Goal: Task Accomplishment & Management: Use online tool/utility

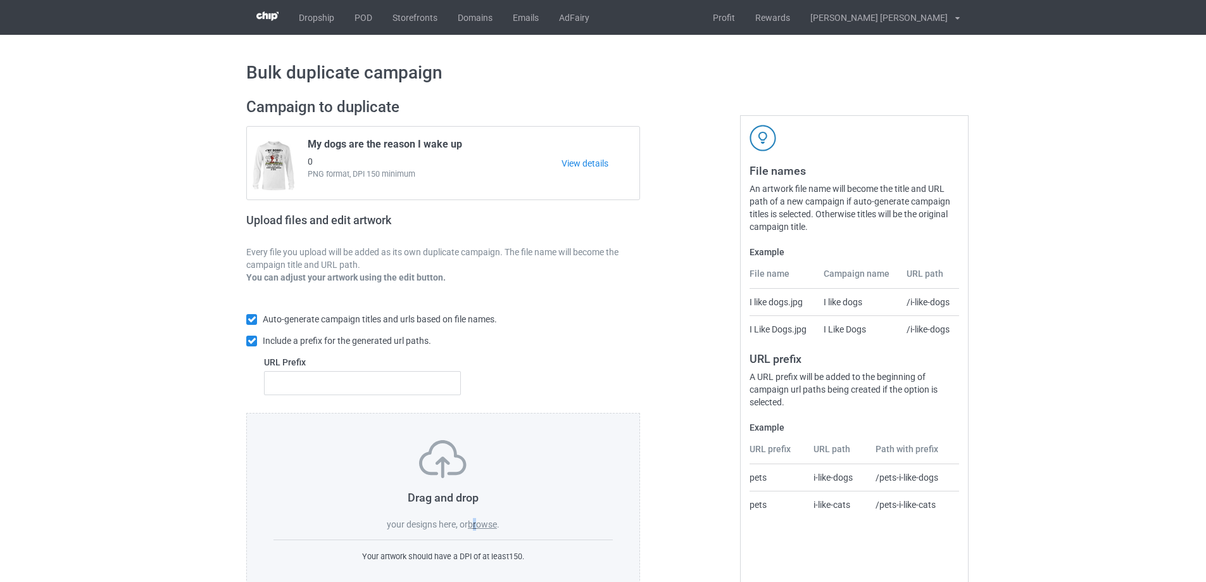
click at [477, 528] on label "browse" at bounding box center [482, 524] width 29 height 10
click at [480, 522] on label "browse" at bounding box center [482, 524] width 29 height 10
click at [0, 0] on input "browse" at bounding box center [0, 0] width 0 height 0
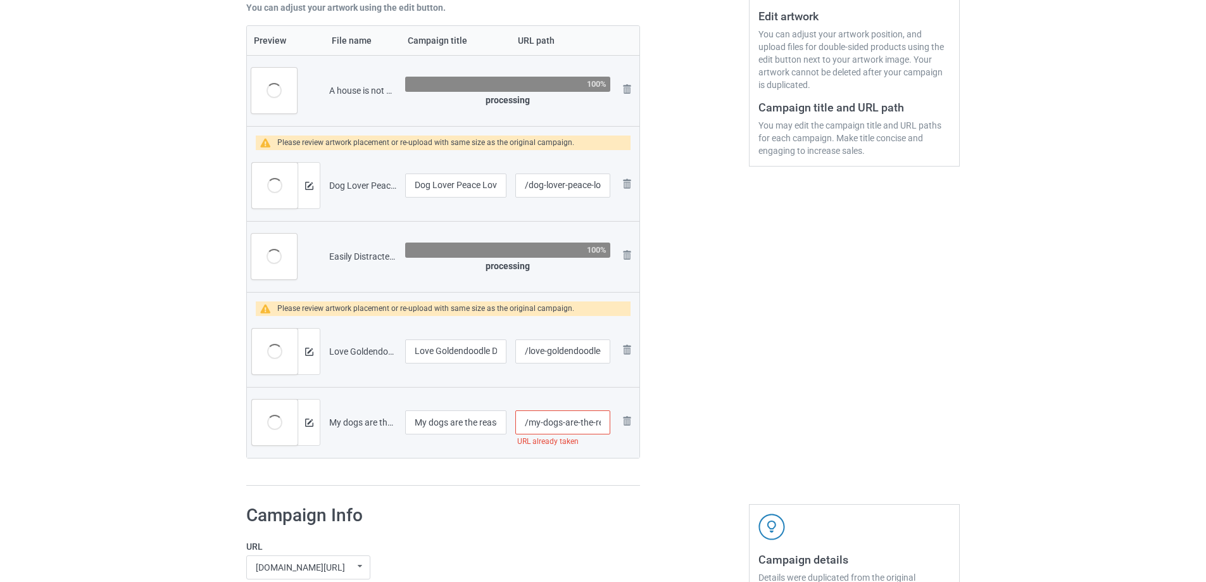
scroll to position [443, 0]
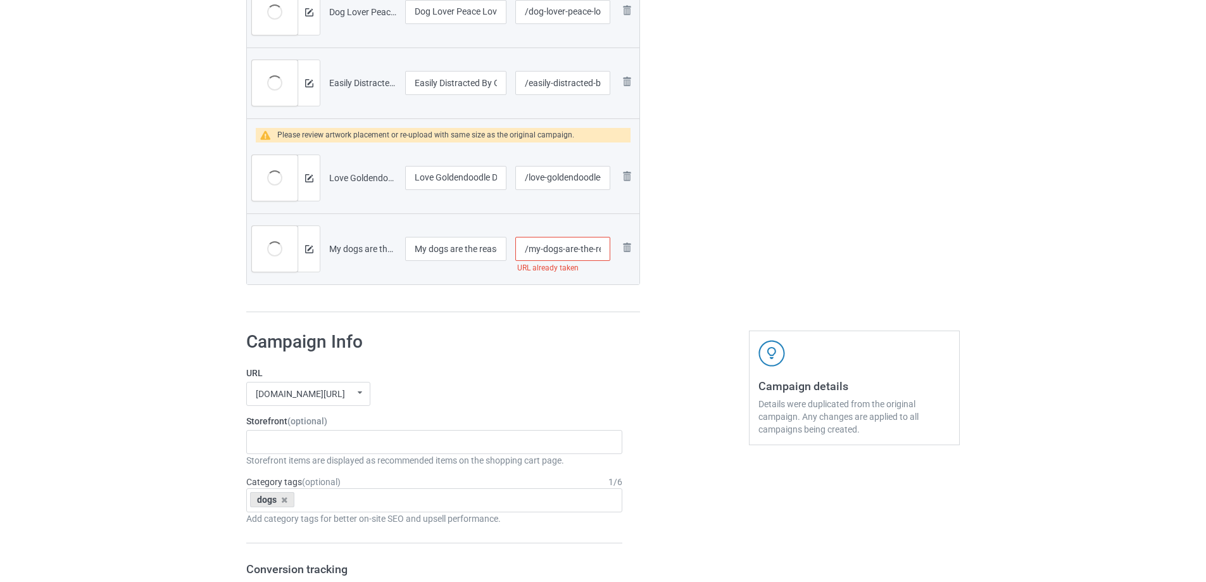
click at [575, 249] on input "/my-dogs-are-the-reason-i-wake-up" at bounding box center [562, 249] width 95 height 24
type input "/my-dogs-the-reason-i-wake-up"
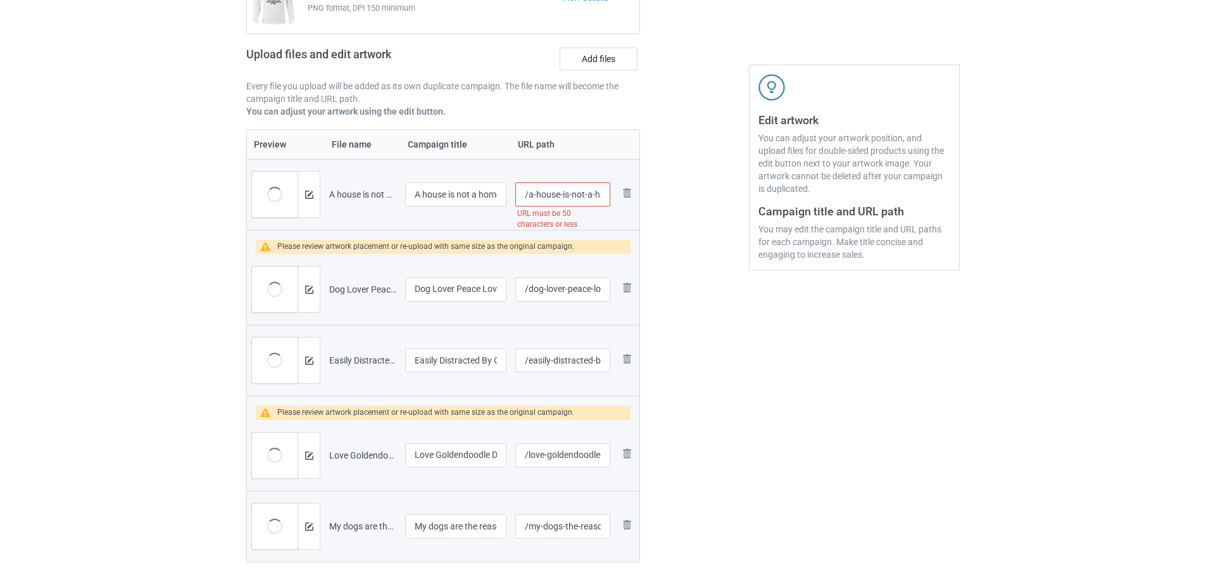
scroll to position [0, 0]
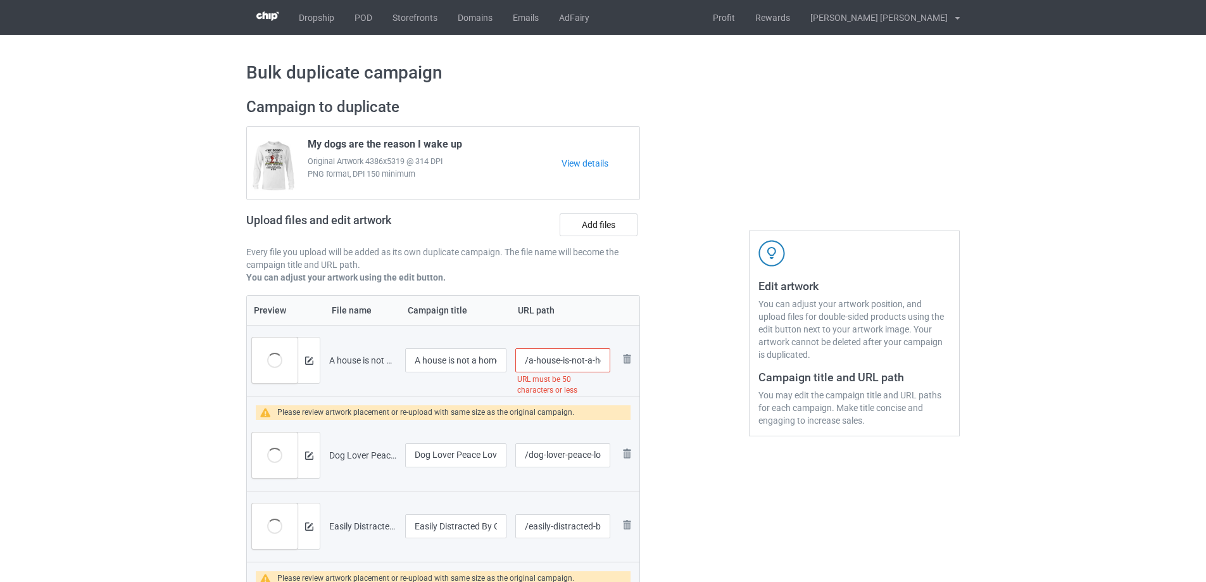
click at [535, 360] on input "/a-house-is-not-a-home-without-a-dog-and-guitar-or-two" at bounding box center [562, 360] width 95 height 24
click at [570, 359] on input "/house-is-not-a-home-without-a-dog-and-guitar-or-two" at bounding box center [562, 360] width 95 height 24
type input "/house-is-not-a-home-without-a-dog-and-guitar"
click at [692, 404] on div at bounding box center [694, 427] width 91 height 676
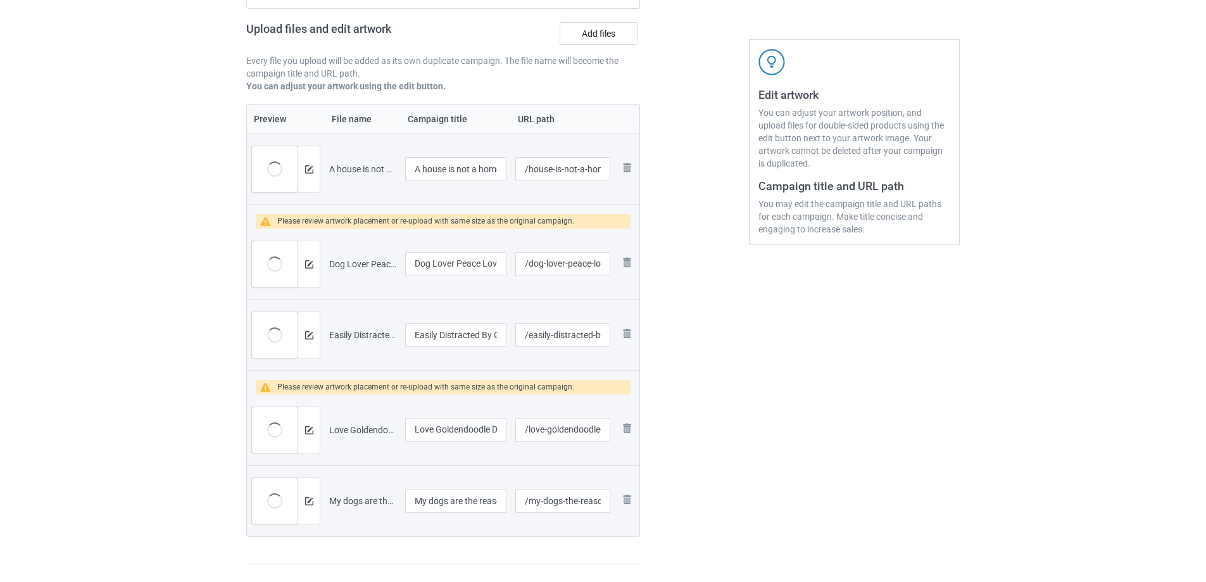
scroll to position [443, 0]
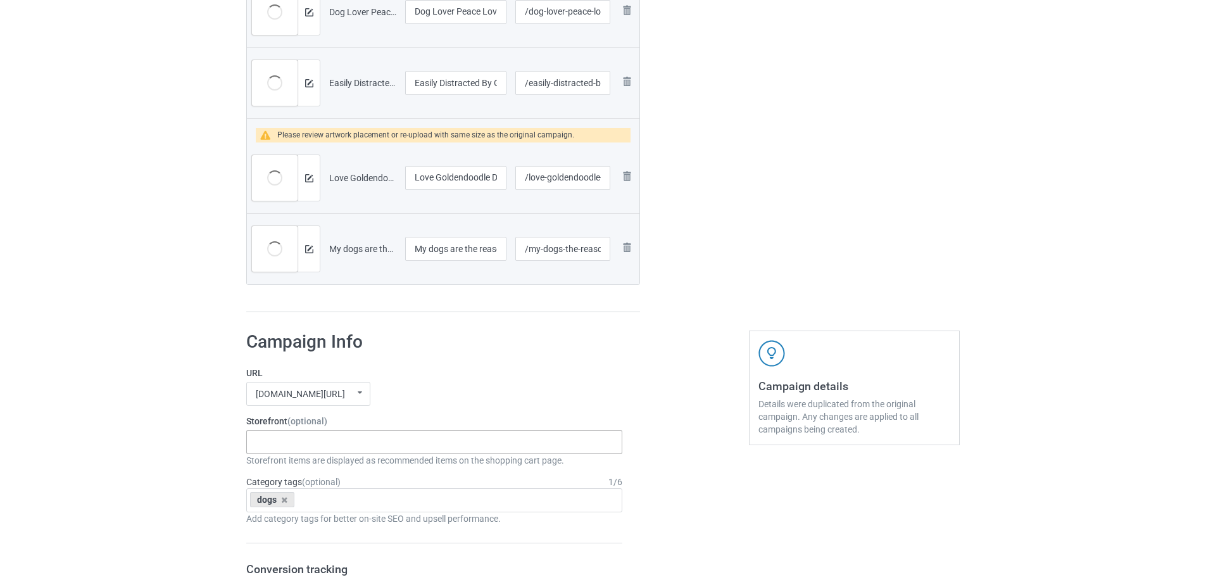
click at [322, 452] on div "Gifts For Bikers No Hobby [DATE] Hide And Seek World Champion Sasquatch I Love …" at bounding box center [434, 442] width 376 height 24
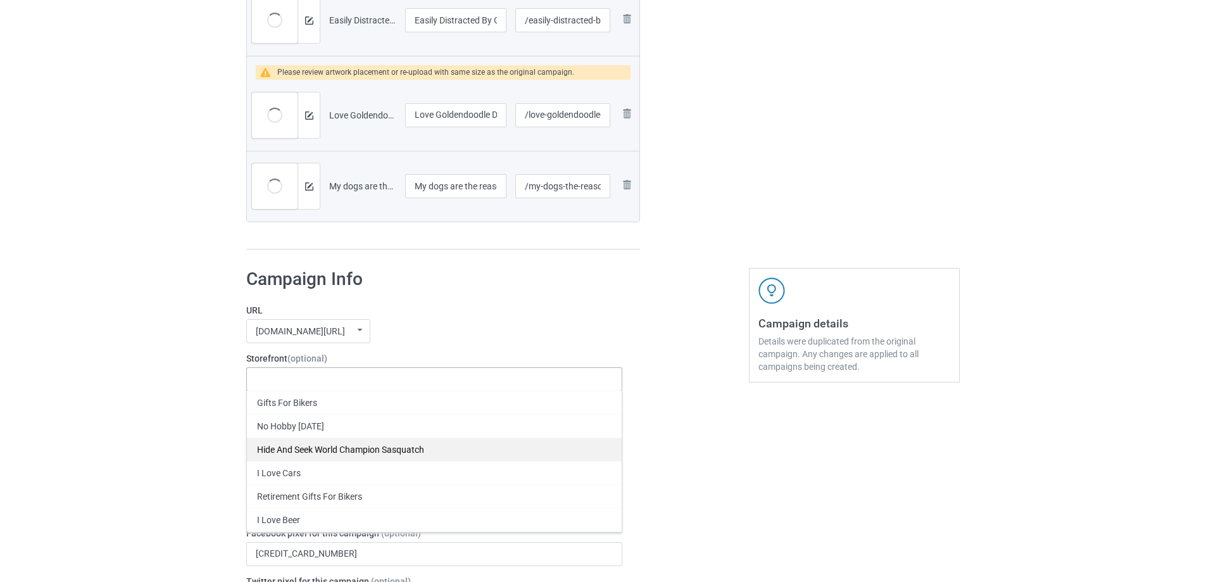
scroll to position [506, 0]
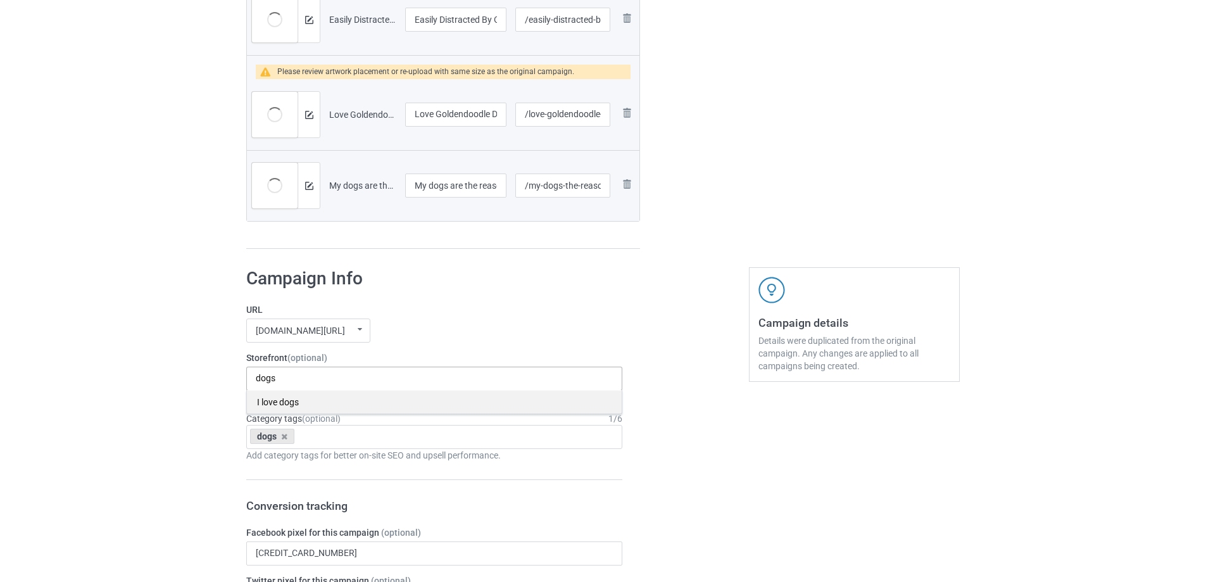
type input "dogs"
click at [310, 404] on div "I love dogs" at bounding box center [434, 401] width 375 height 23
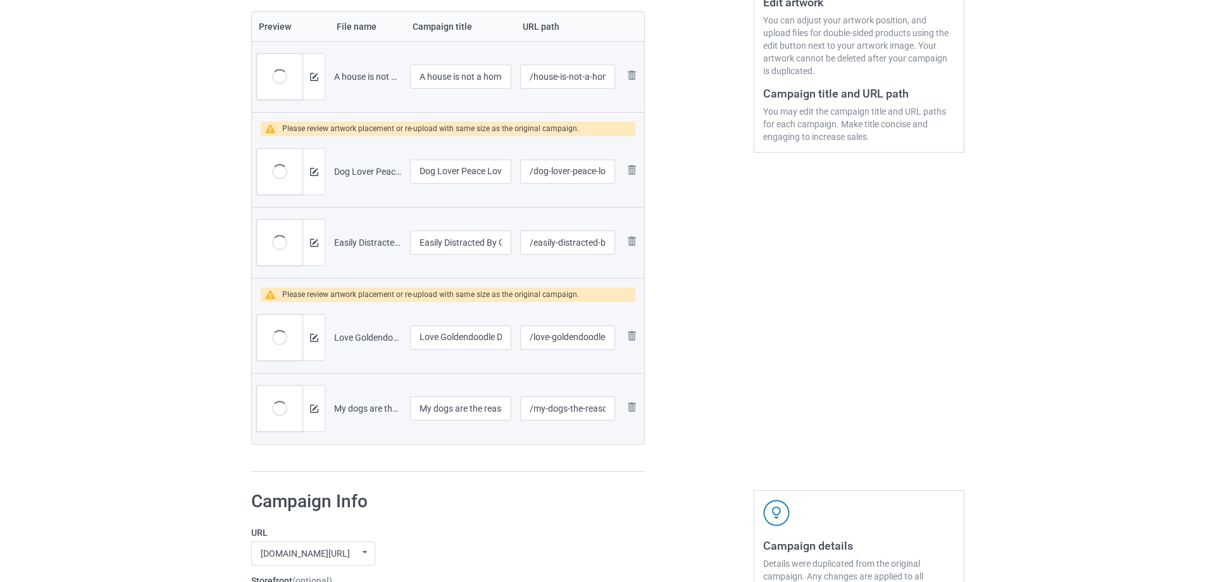
scroll to position [190, 0]
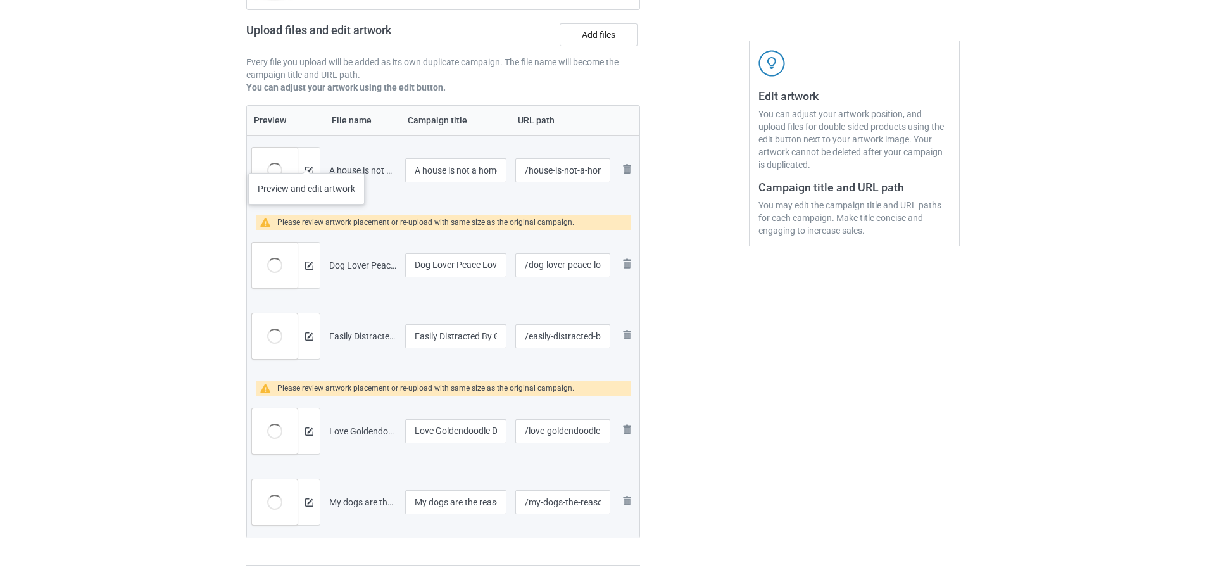
click at [306, 160] on div at bounding box center [309, 170] width 22 height 46
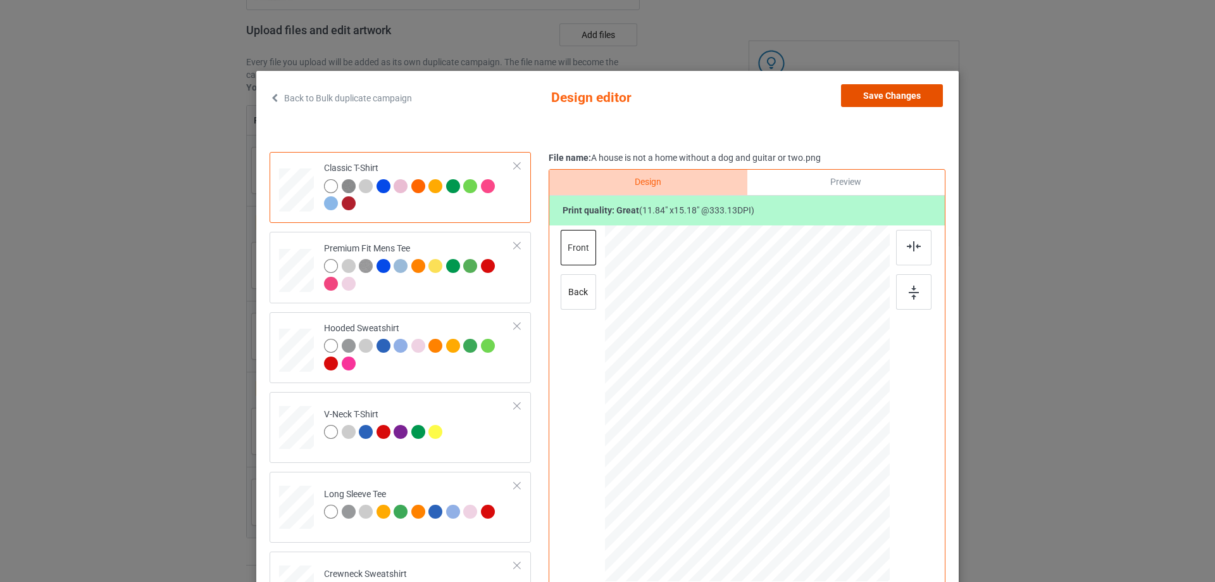
click at [857, 102] on button "Save Changes" at bounding box center [892, 95] width 102 height 23
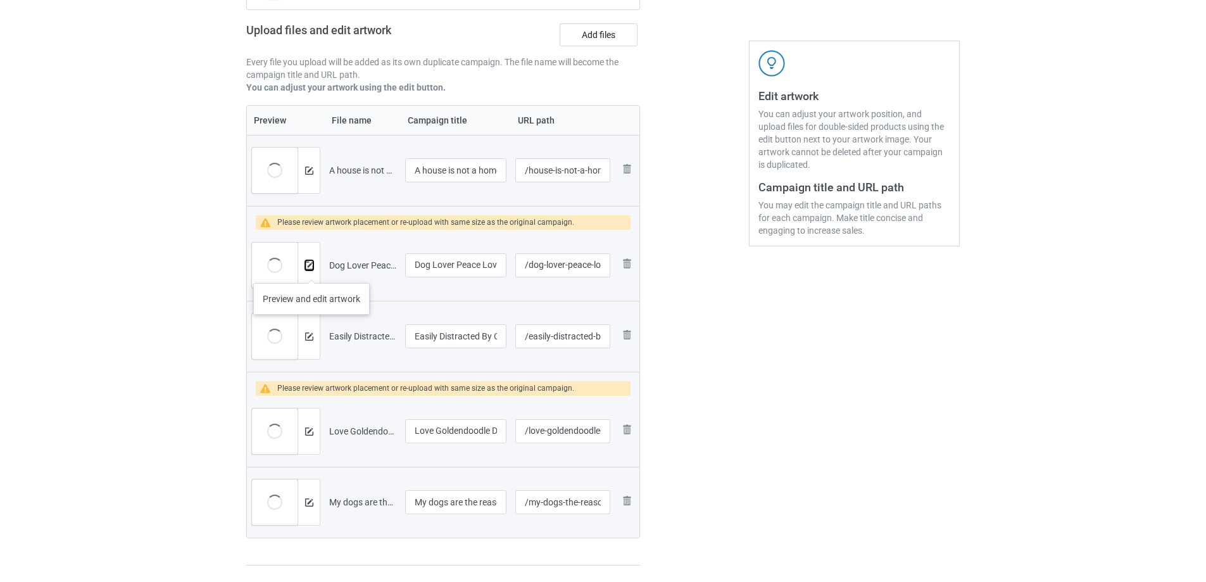
click at [311, 270] on button at bounding box center [309, 265] width 8 height 10
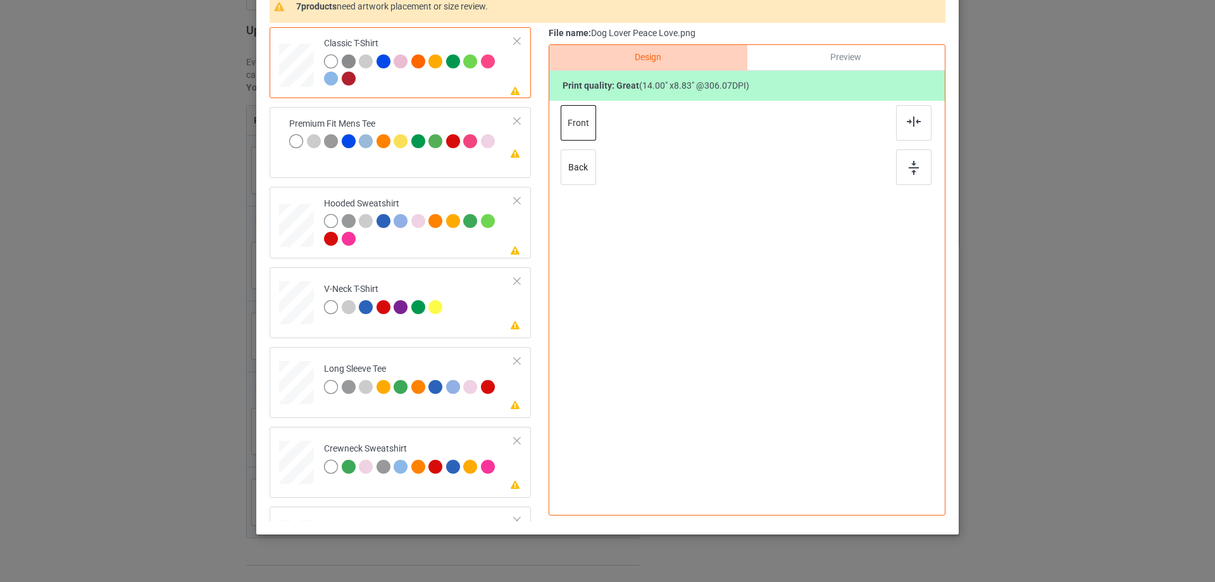
scroll to position [149, 0]
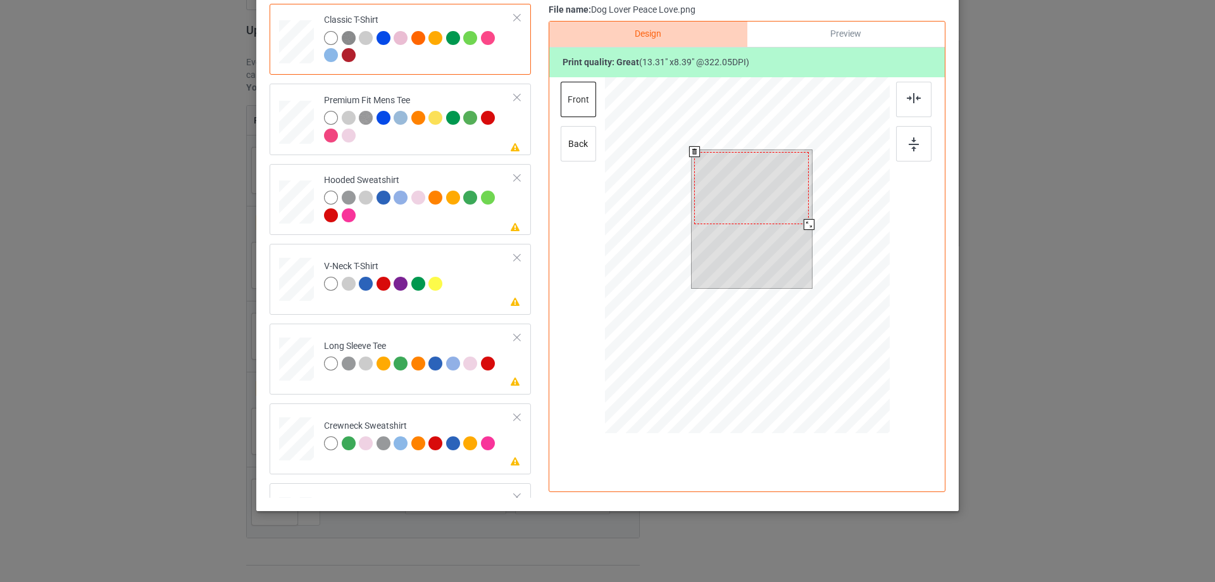
click at [805, 225] on div at bounding box center [809, 224] width 11 height 11
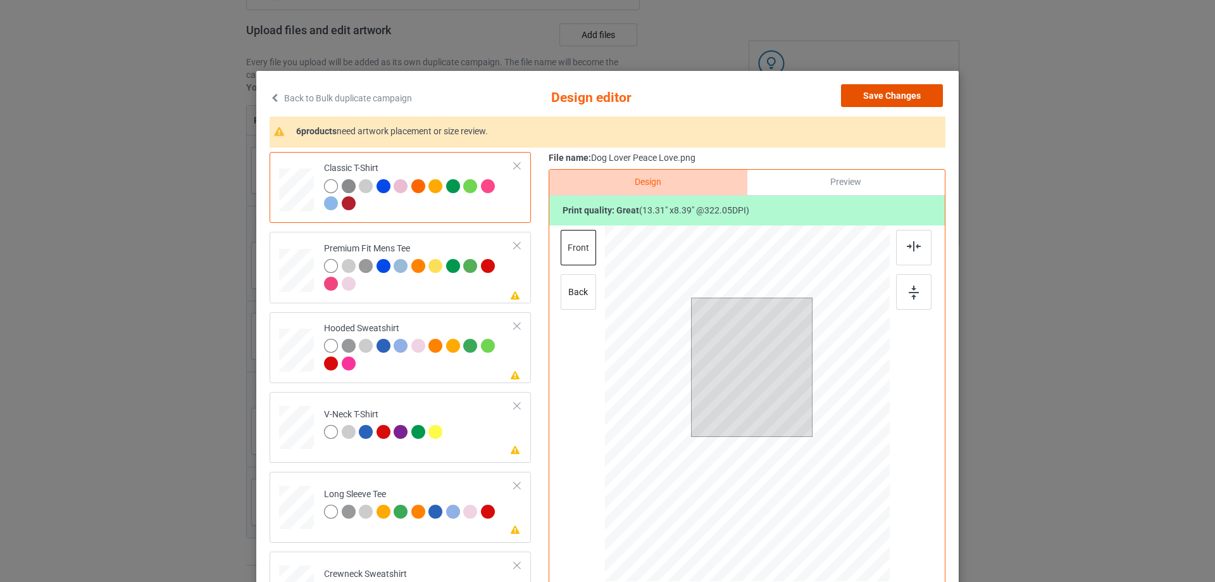
click at [872, 99] on button "Save Changes" at bounding box center [892, 95] width 102 height 23
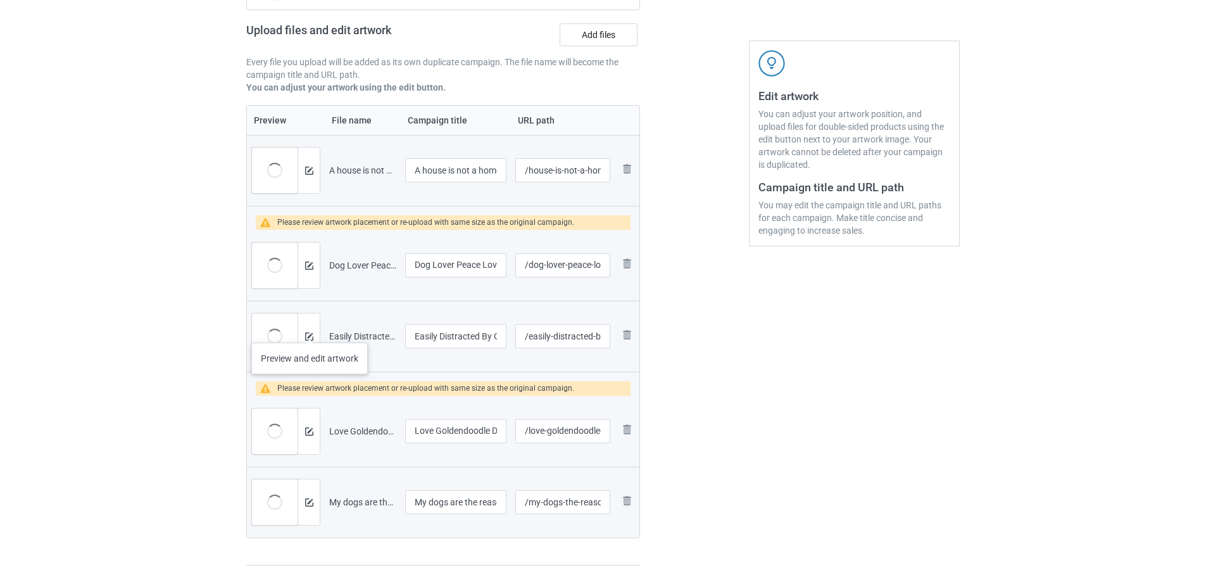
click at [310, 330] on div at bounding box center [309, 336] width 22 height 46
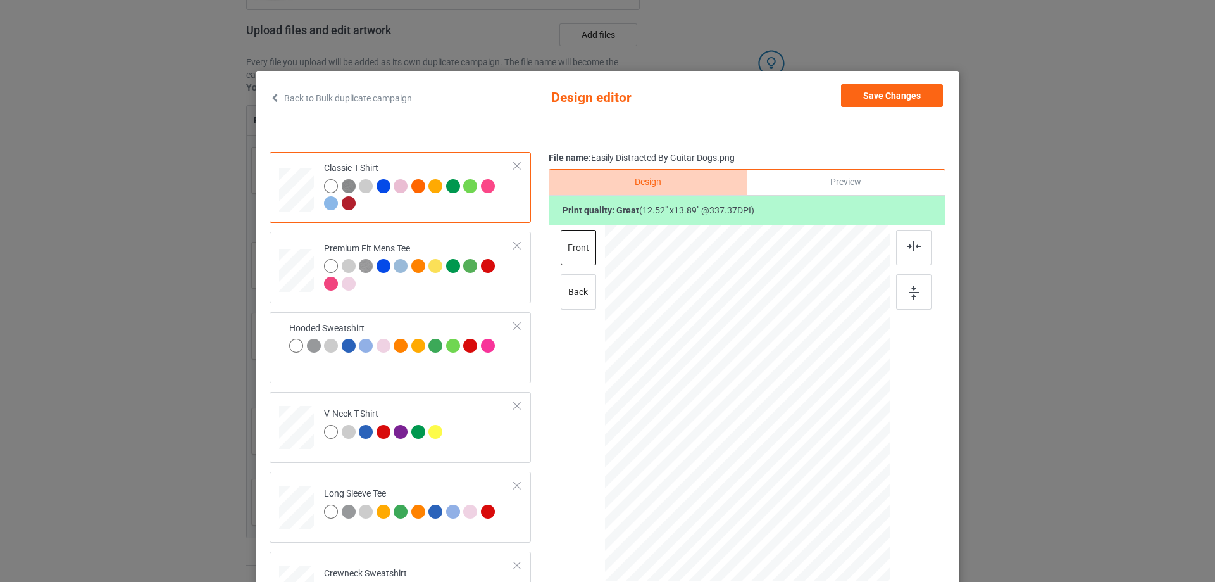
scroll to position [63, 0]
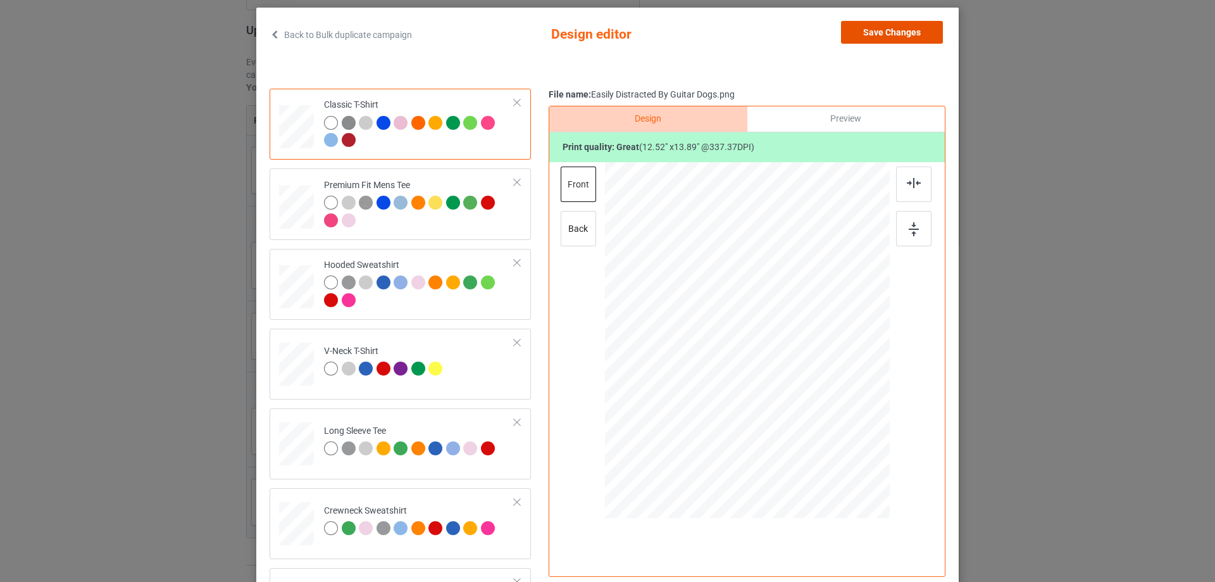
click at [881, 34] on button "Save Changes" at bounding box center [892, 32] width 102 height 23
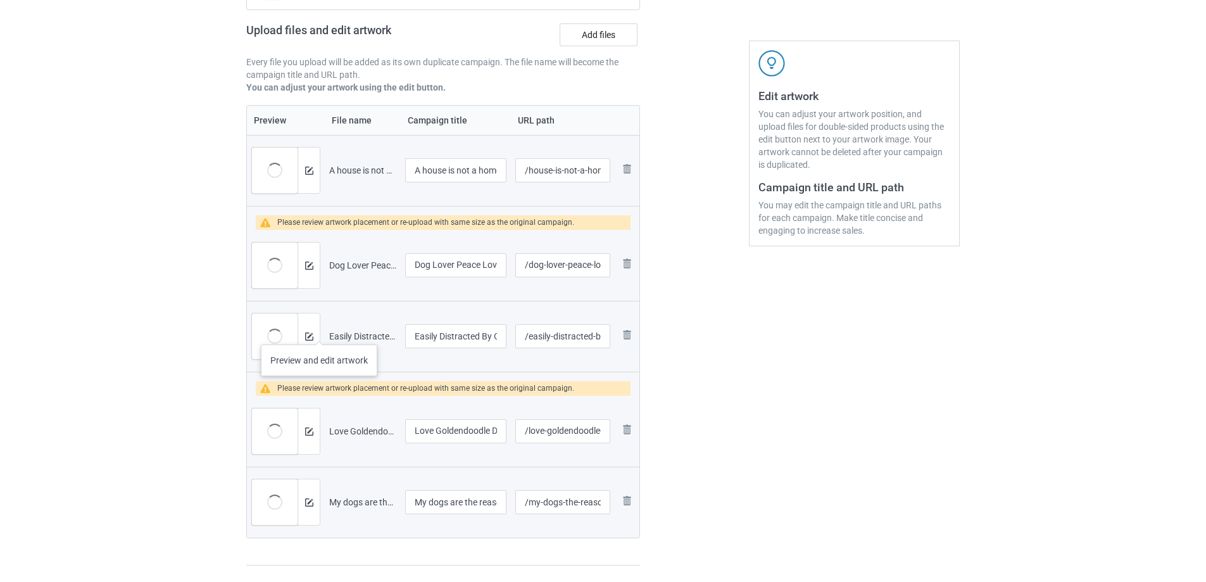
click at [319, 332] on div at bounding box center [309, 336] width 22 height 46
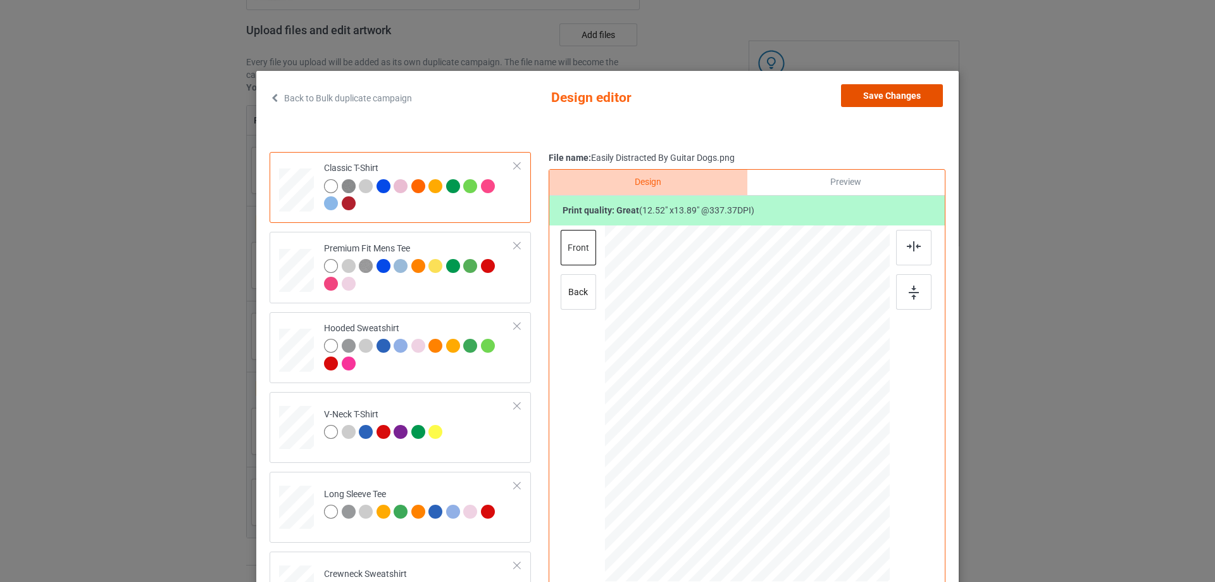
click at [882, 96] on button "Save Changes" at bounding box center [892, 95] width 102 height 23
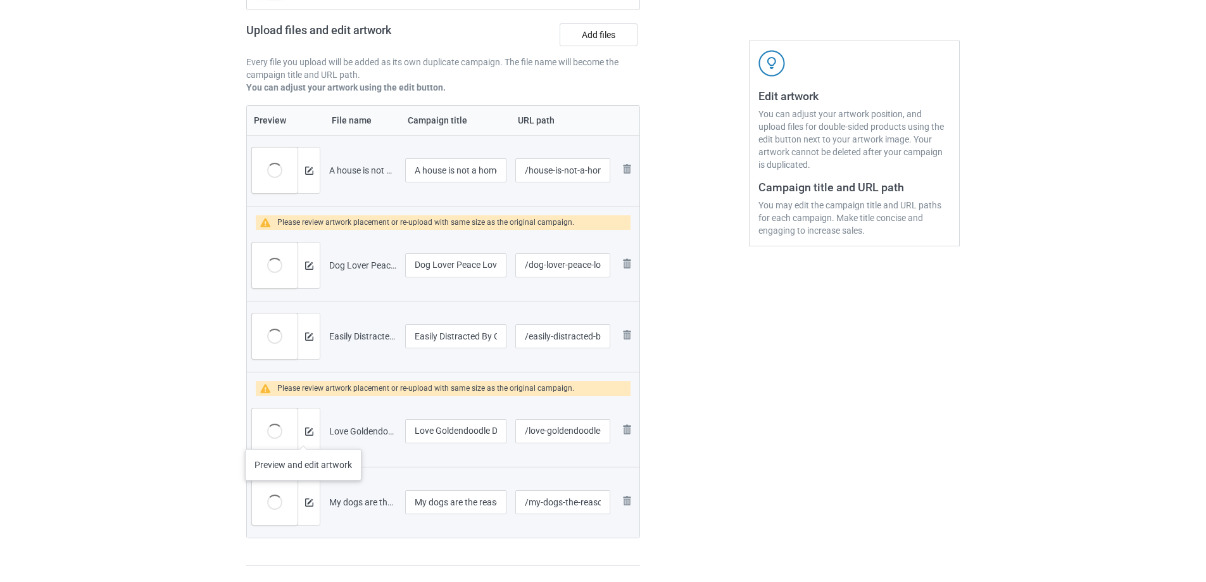
click at [303, 436] on div at bounding box center [309, 431] width 22 height 46
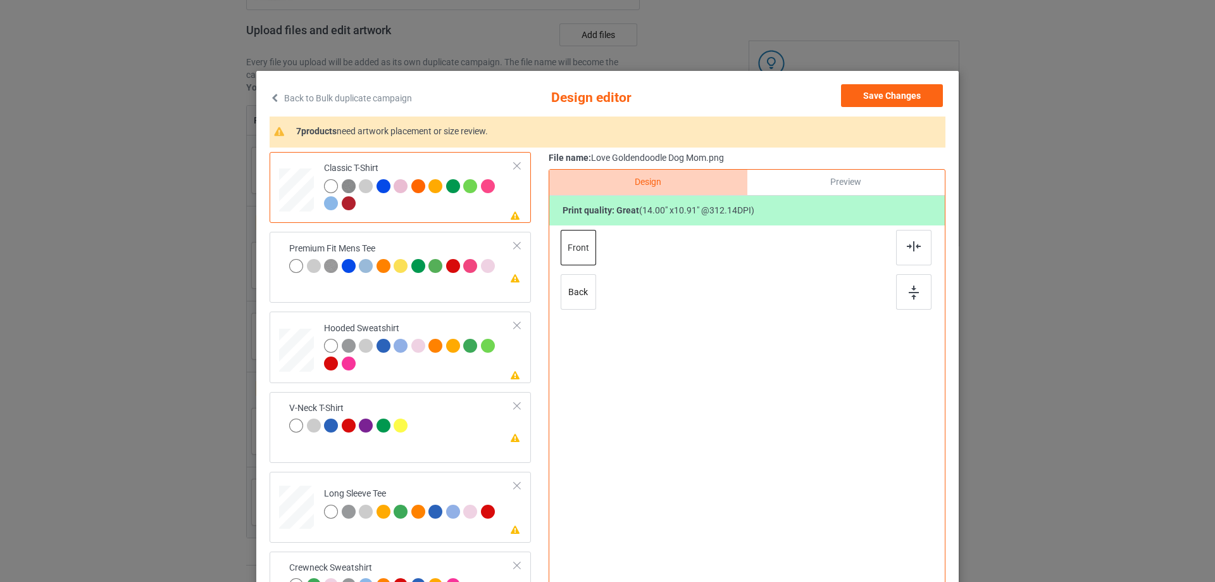
scroll to position [149, 0]
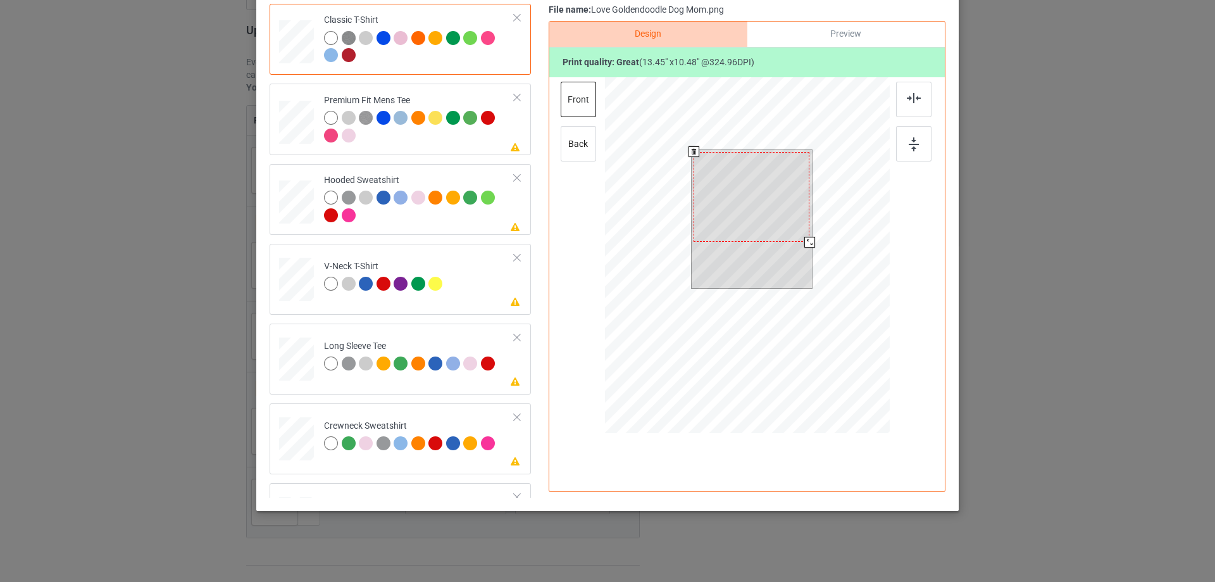
click at [805, 243] on div at bounding box center [810, 242] width 11 height 11
click at [802, 242] on div at bounding box center [807, 240] width 11 height 11
click at [775, 190] on div at bounding box center [755, 193] width 111 height 87
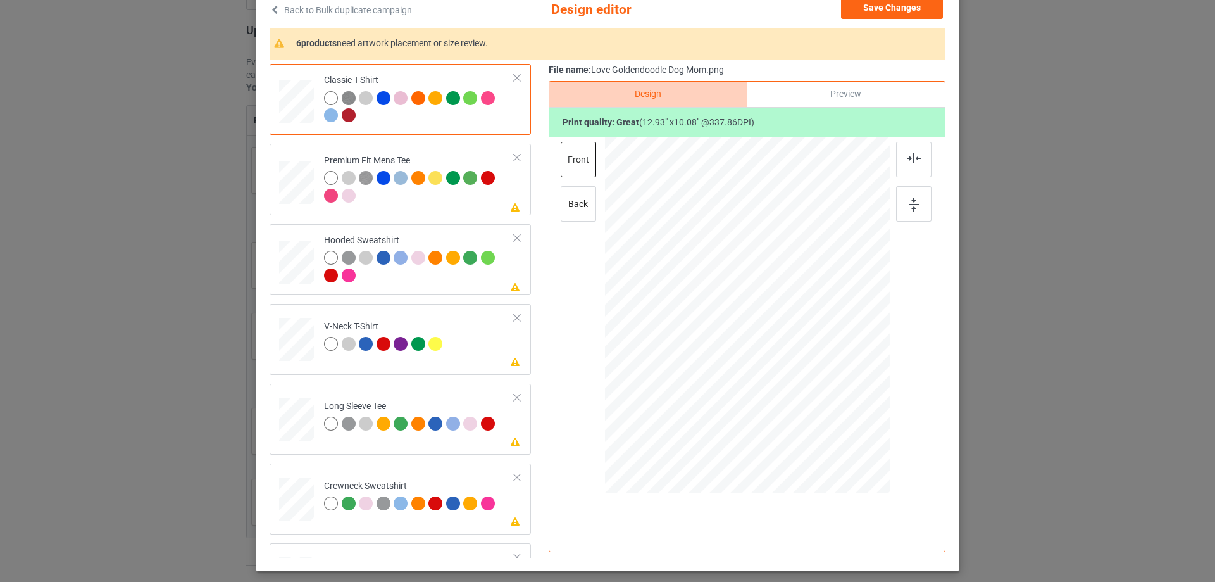
scroll to position [0, 0]
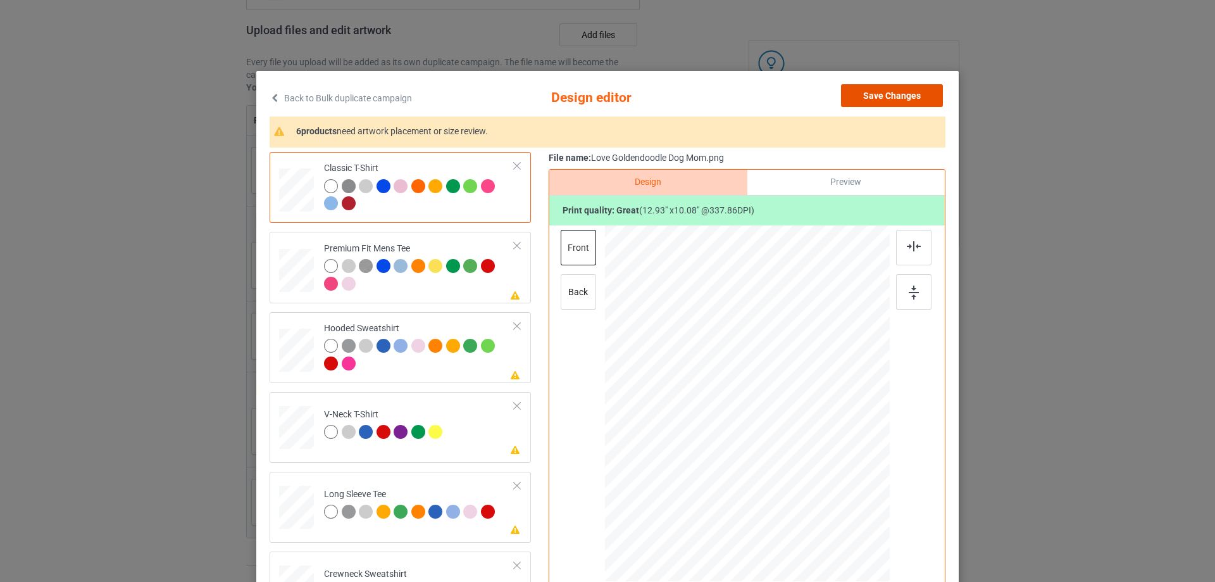
click at [856, 97] on button "Save Changes" at bounding box center [892, 95] width 102 height 23
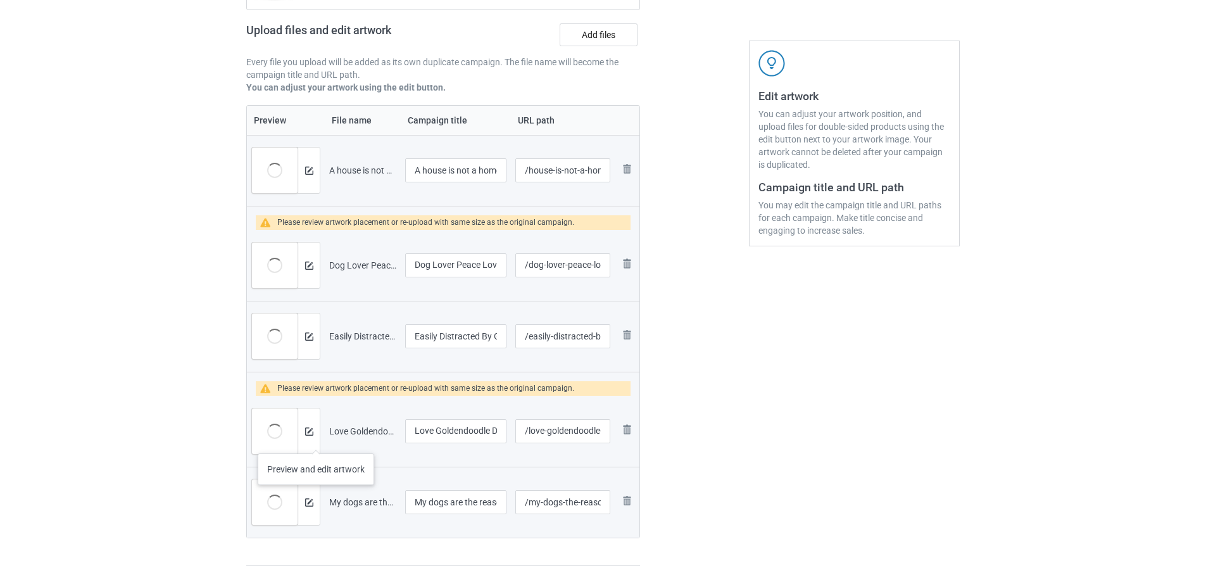
click at [315, 441] on div at bounding box center [309, 431] width 22 height 46
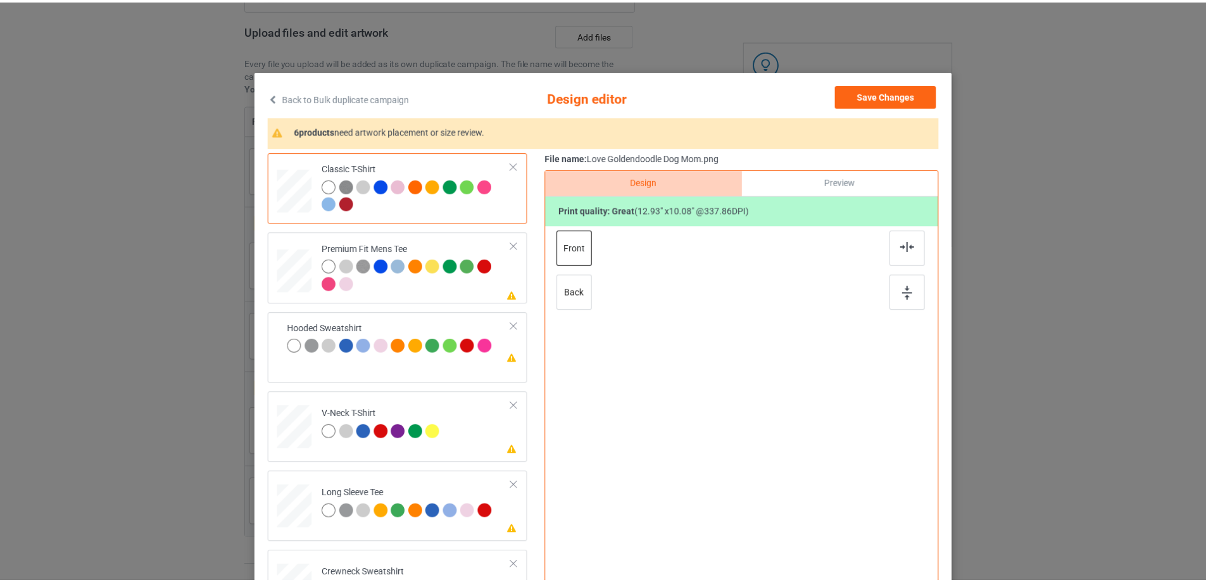
scroll to position [63, 0]
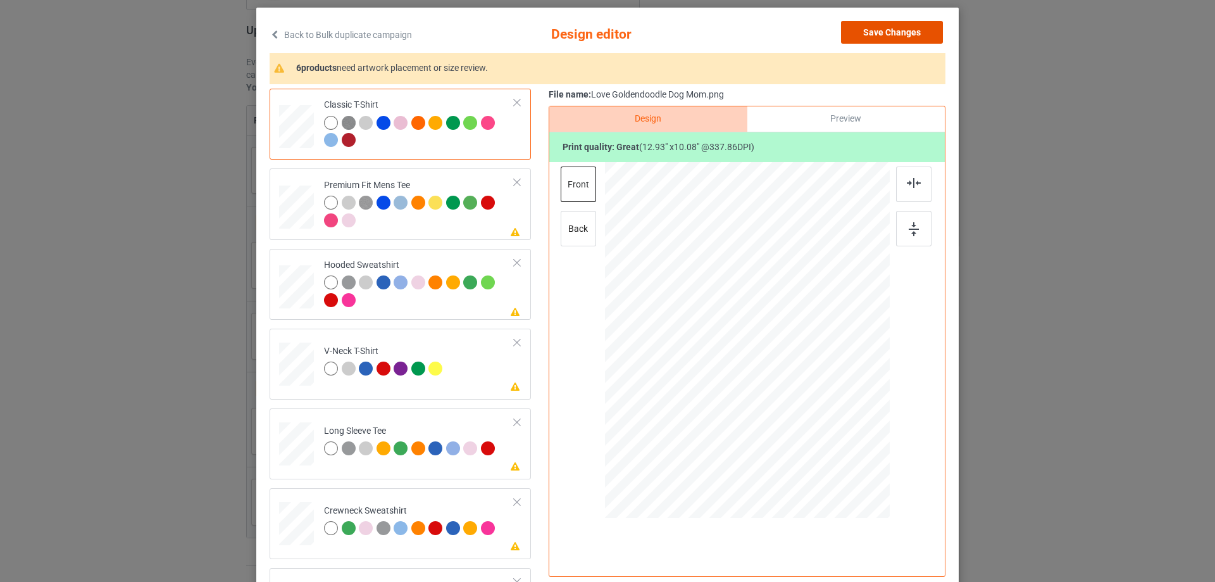
click at [859, 35] on button "Save Changes" at bounding box center [892, 32] width 102 height 23
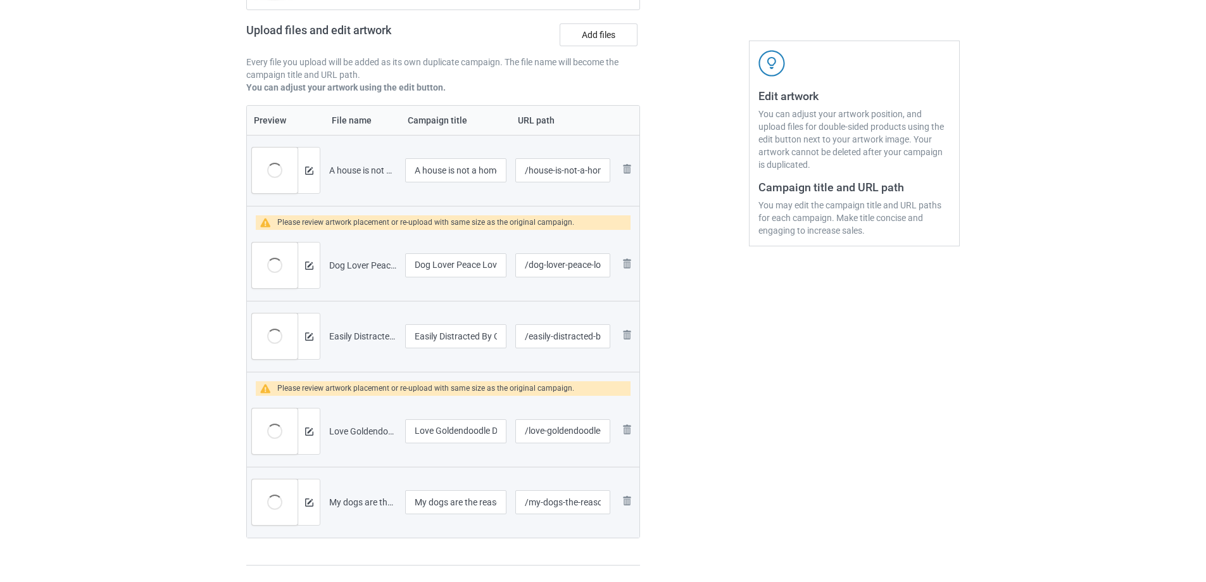
click at [304, 515] on div at bounding box center [309, 502] width 22 height 46
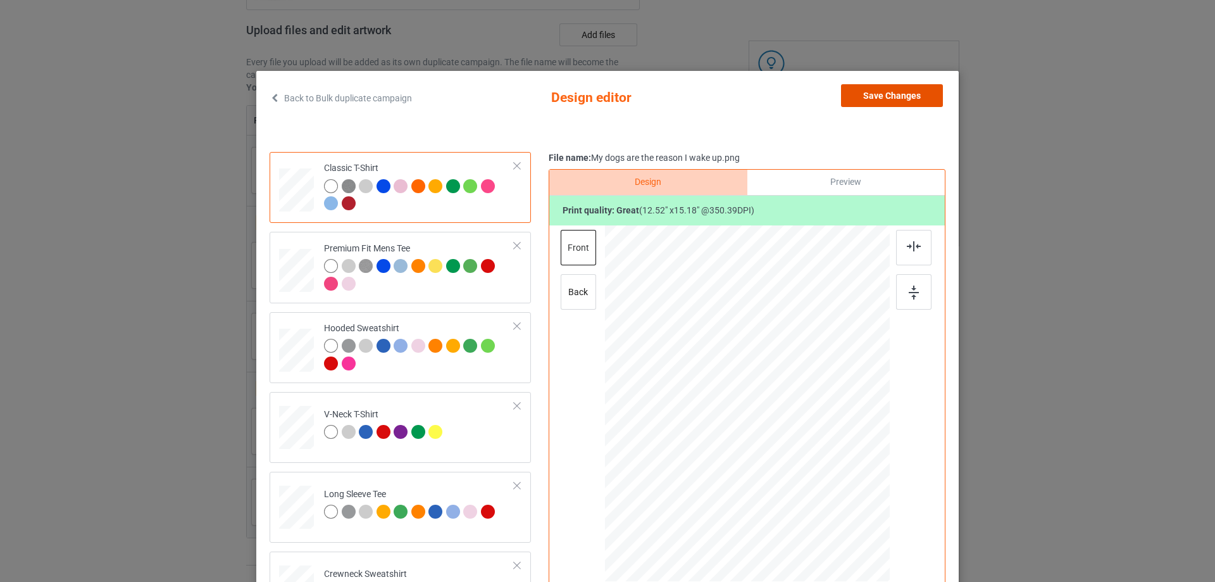
drag, startPoint x: 878, startPoint y: 104, endPoint x: 863, endPoint y: 103, distance: 15.2
click at [878, 103] on button "Save Changes" at bounding box center [892, 95] width 102 height 23
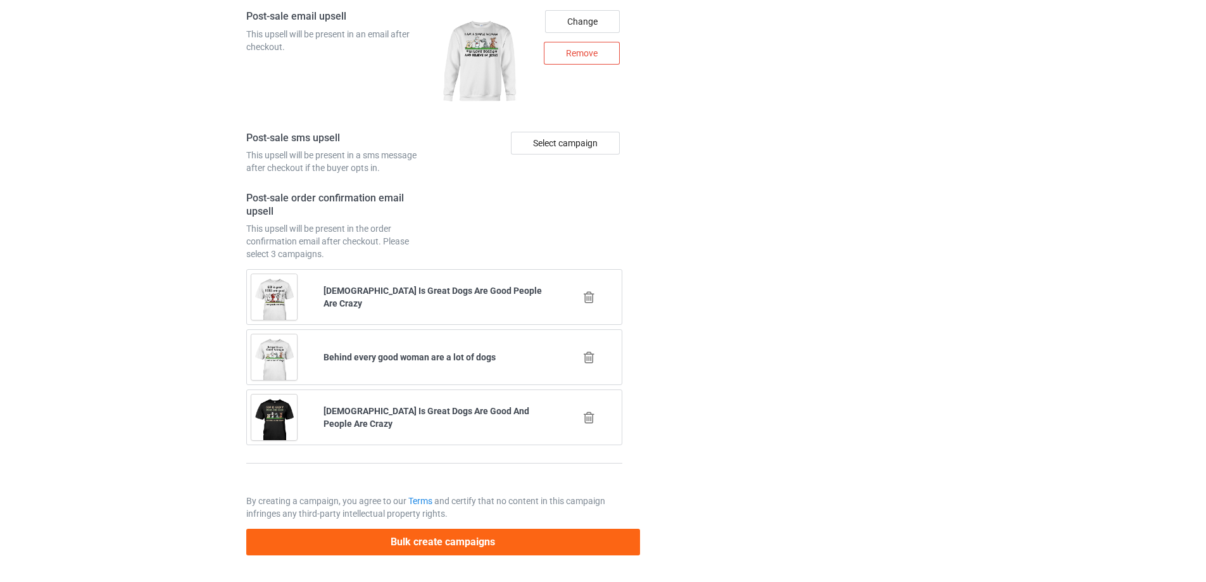
scroll to position [2038, 0]
click at [417, 537] on button "Bulk create campaigns" at bounding box center [443, 542] width 394 height 26
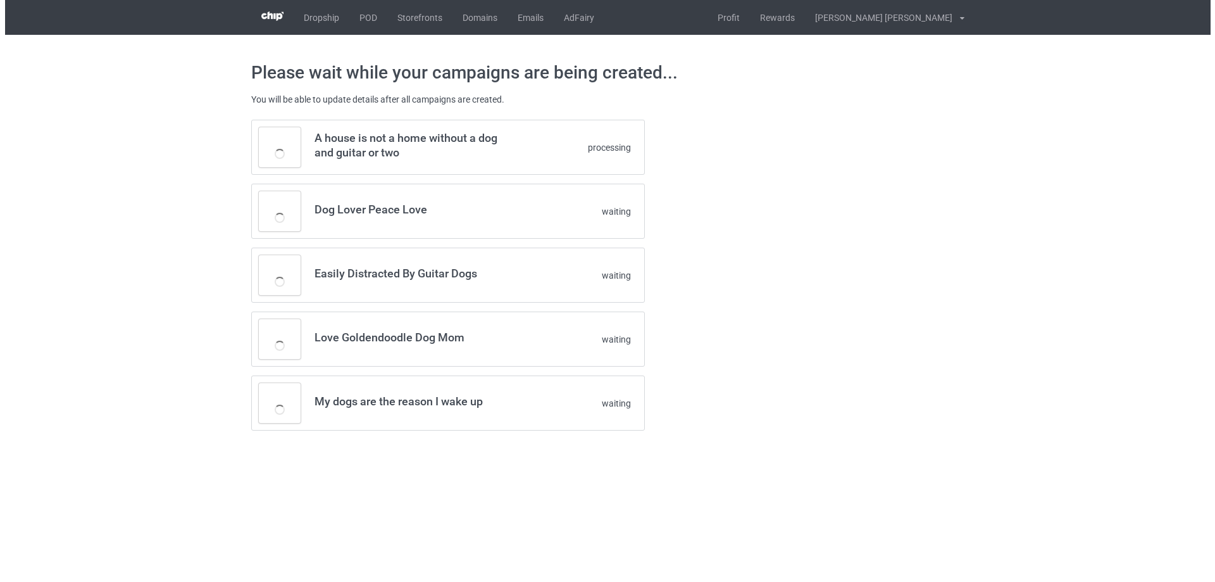
scroll to position [0, 0]
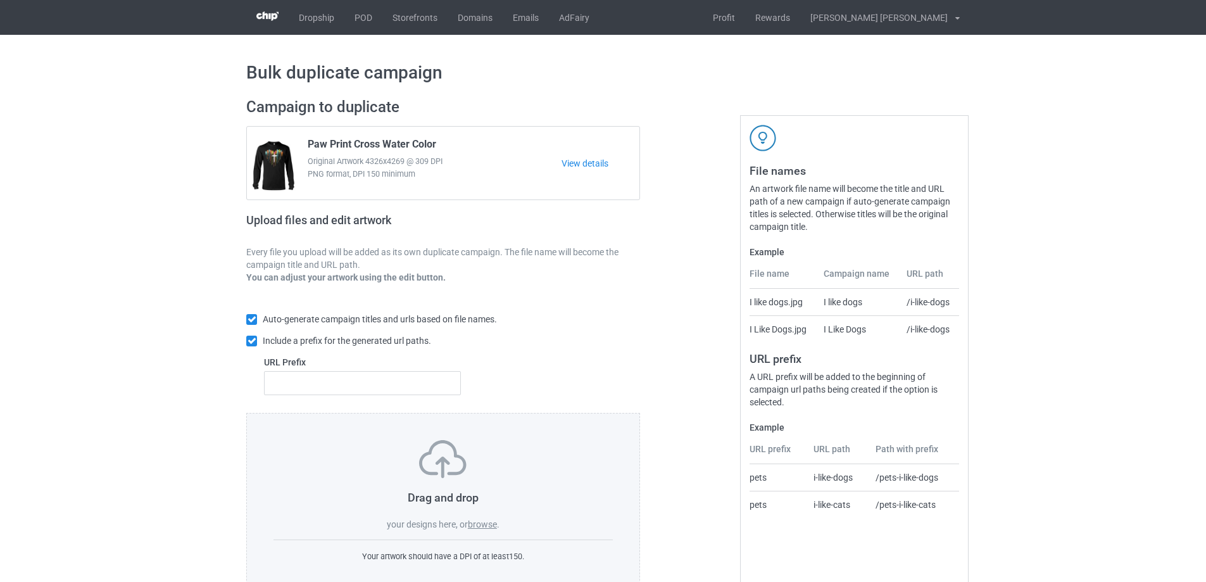
click at [481, 523] on label "browse" at bounding box center [482, 524] width 29 height 10
click at [0, 0] on input "browse" at bounding box center [0, 0] width 0 height 0
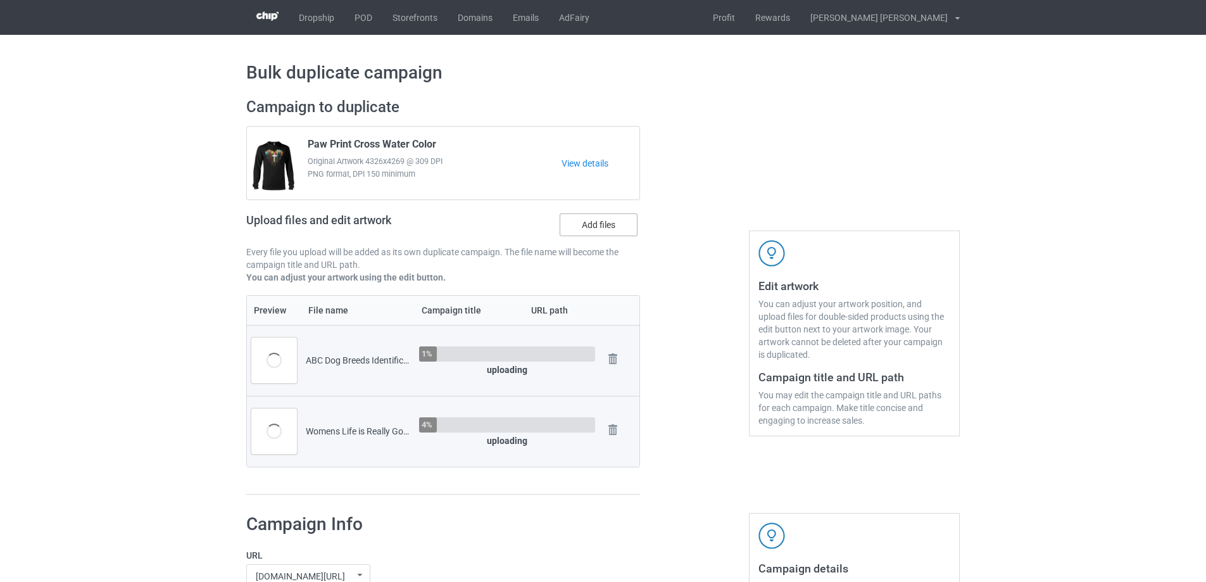
click at [593, 230] on label "Add files" at bounding box center [599, 224] width 78 height 23
click at [0, 0] on input "Add files" at bounding box center [0, 0] width 0 height 0
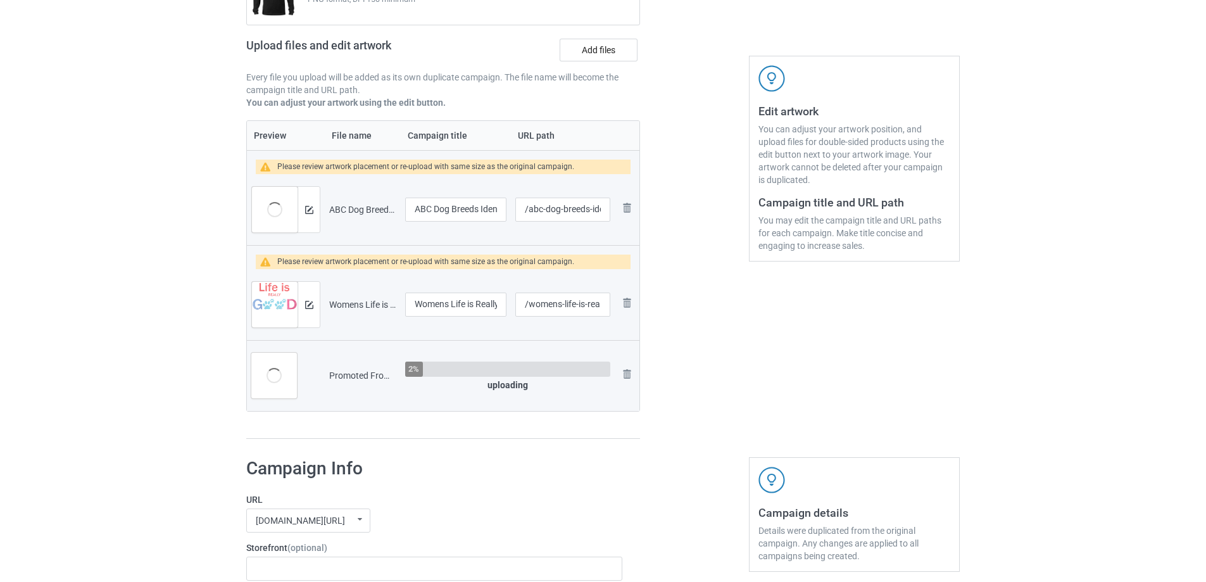
scroll to position [380, 0]
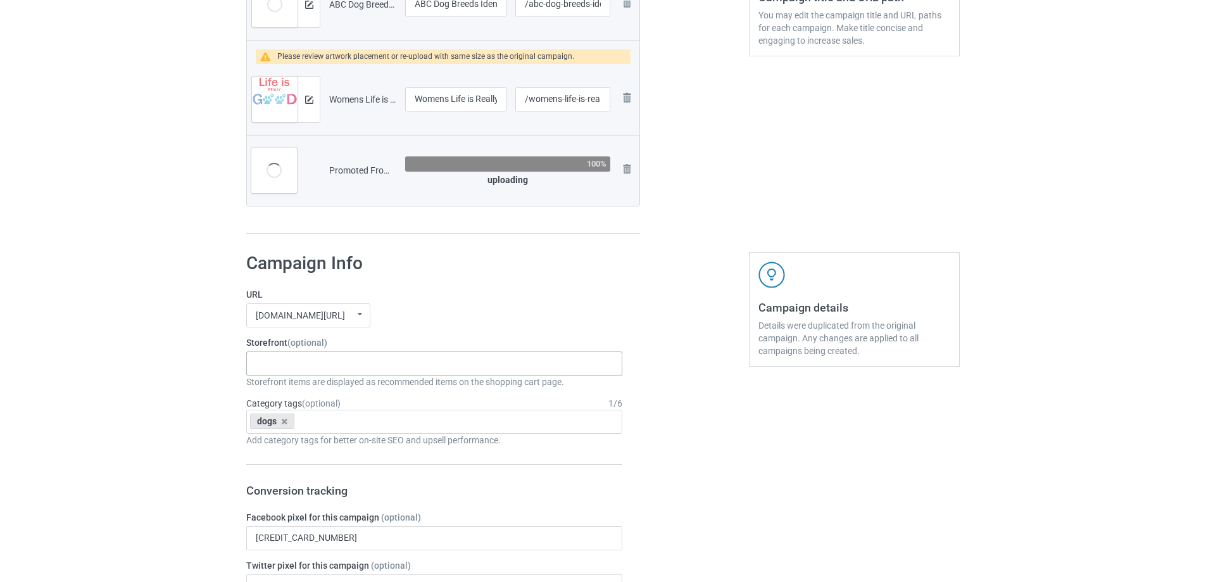
click at [410, 364] on div "Gifts For Bikers No Hobby [DATE] Hide And Seek World Champion Sasquatch I Love …" at bounding box center [434, 363] width 376 height 24
type input "dogs"
click at [311, 385] on div "I love dogs" at bounding box center [434, 386] width 375 height 23
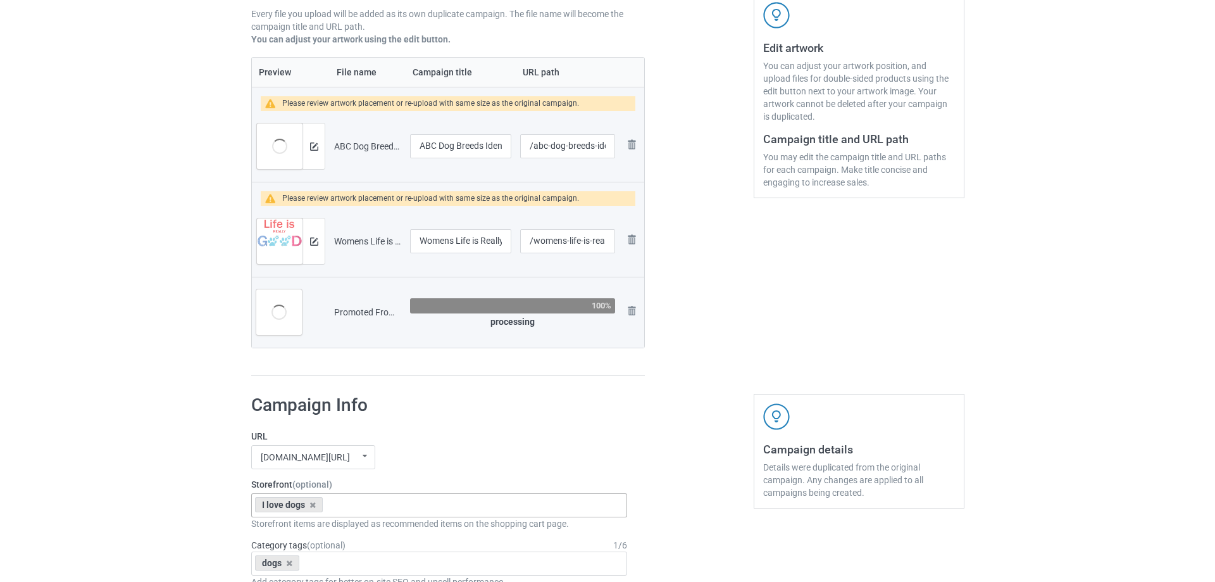
scroll to position [127, 0]
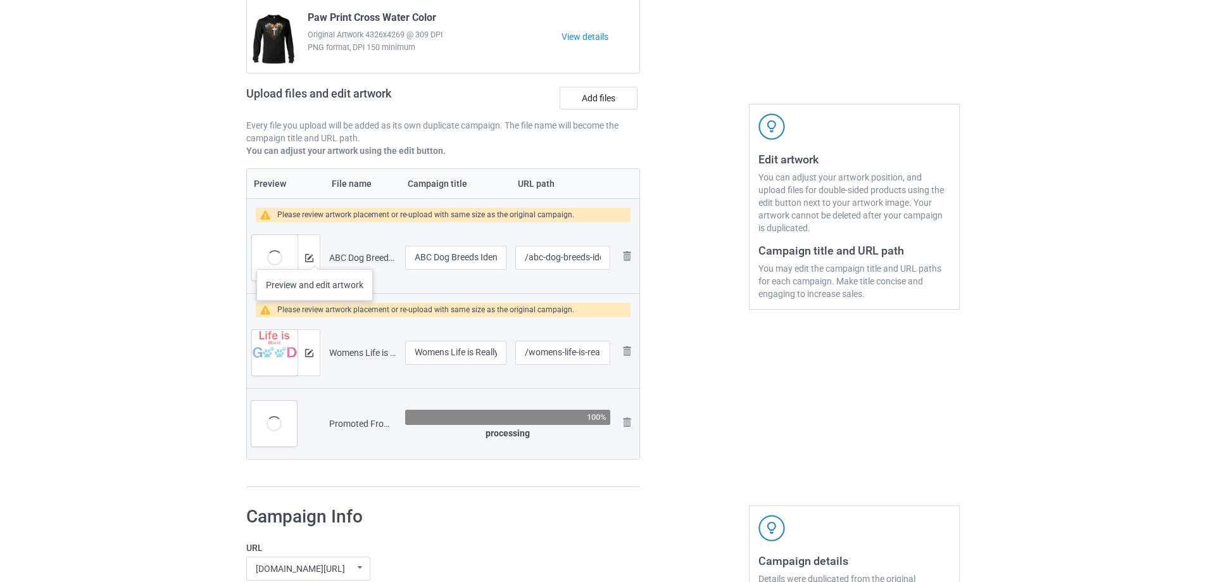
click at [315, 256] on div at bounding box center [309, 258] width 22 height 46
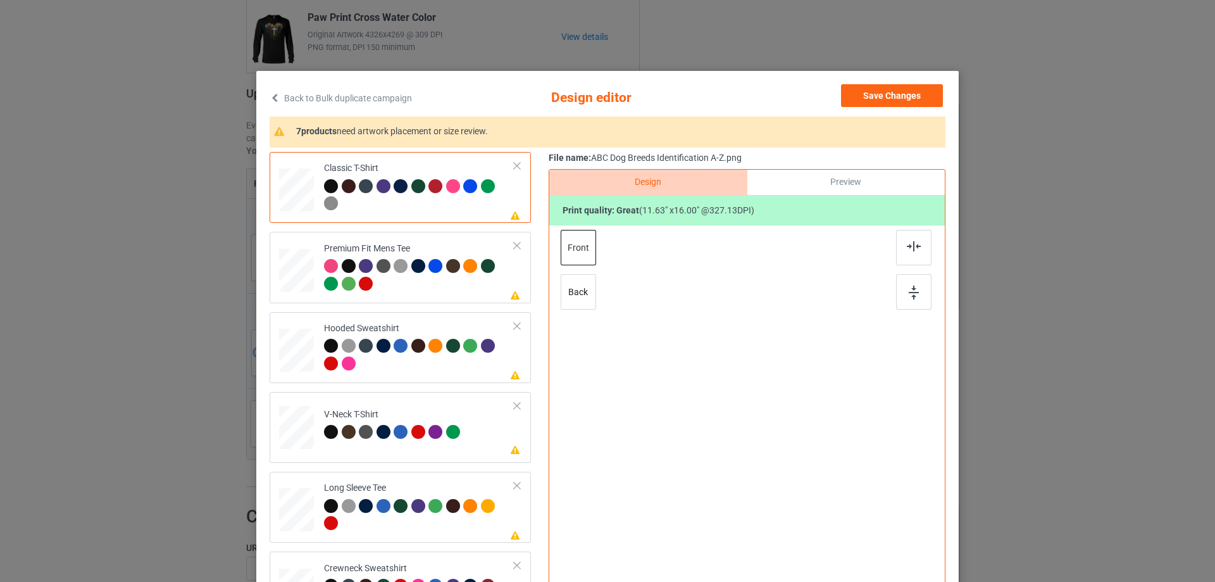
scroll to position [149, 0]
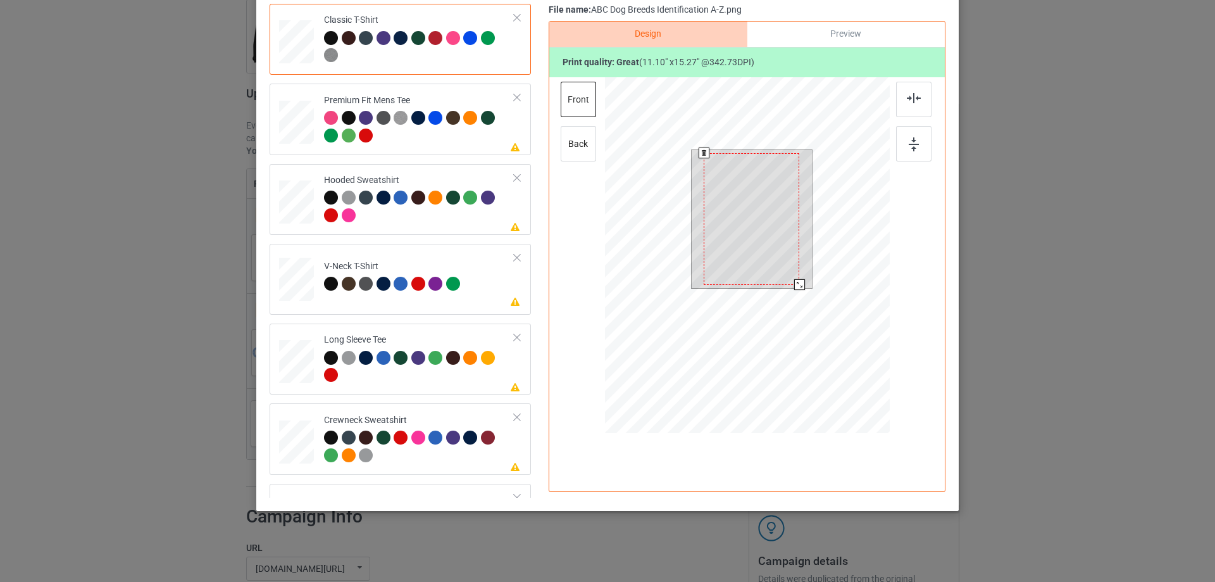
click at [794, 284] on div at bounding box center [799, 284] width 11 height 11
click at [783, 215] on div at bounding box center [756, 216] width 96 height 132
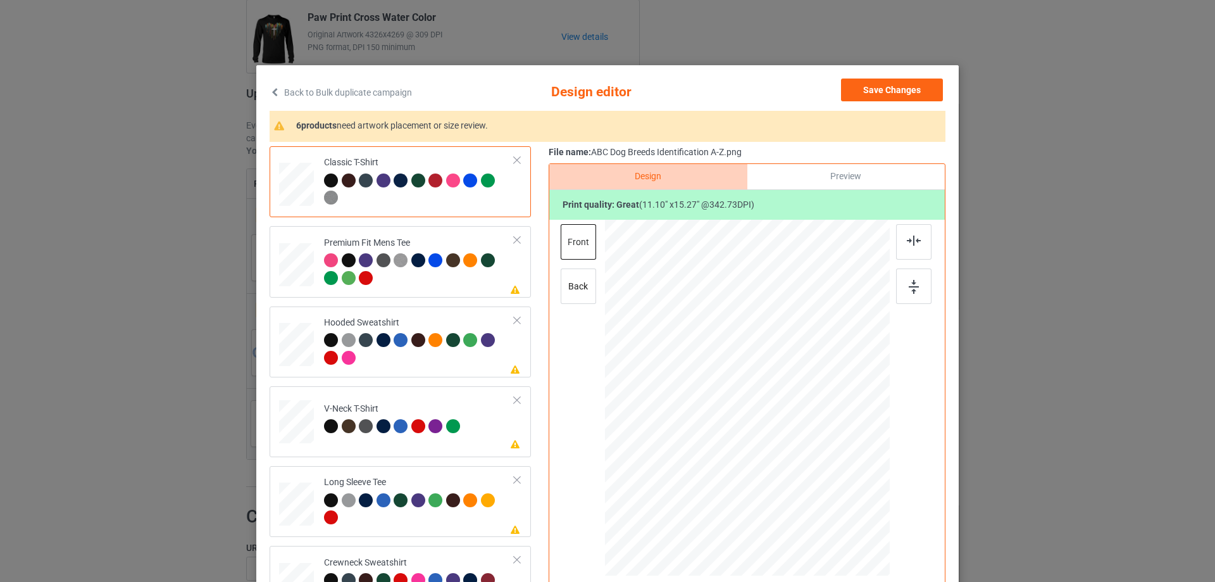
scroll to position [0, 0]
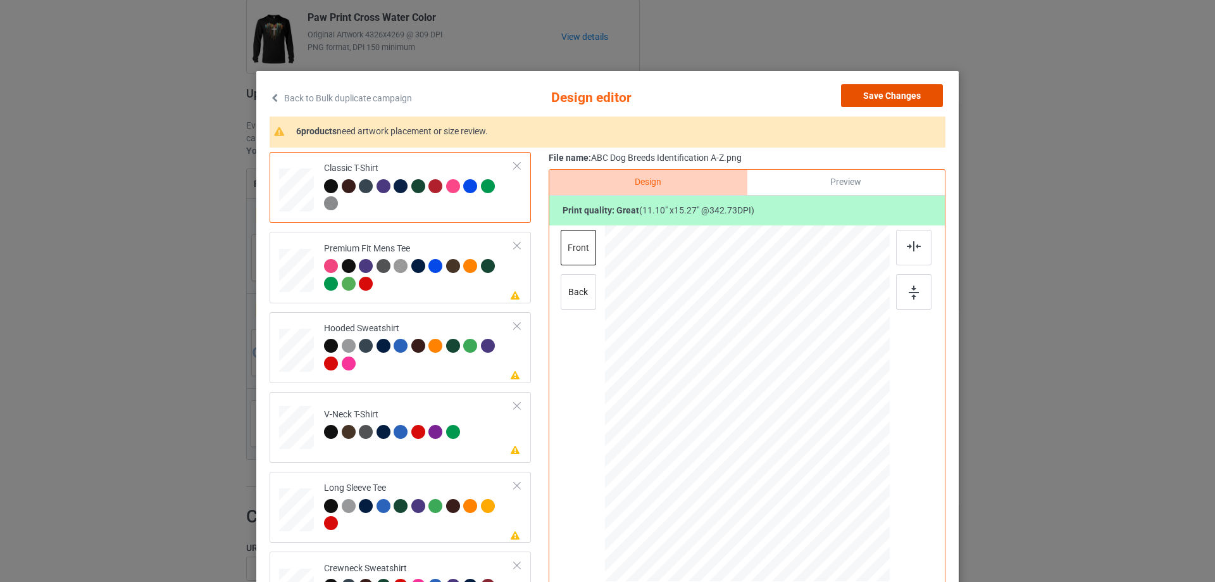
click at [886, 96] on button "Save Changes" at bounding box center [892, 95] width 102 height 23
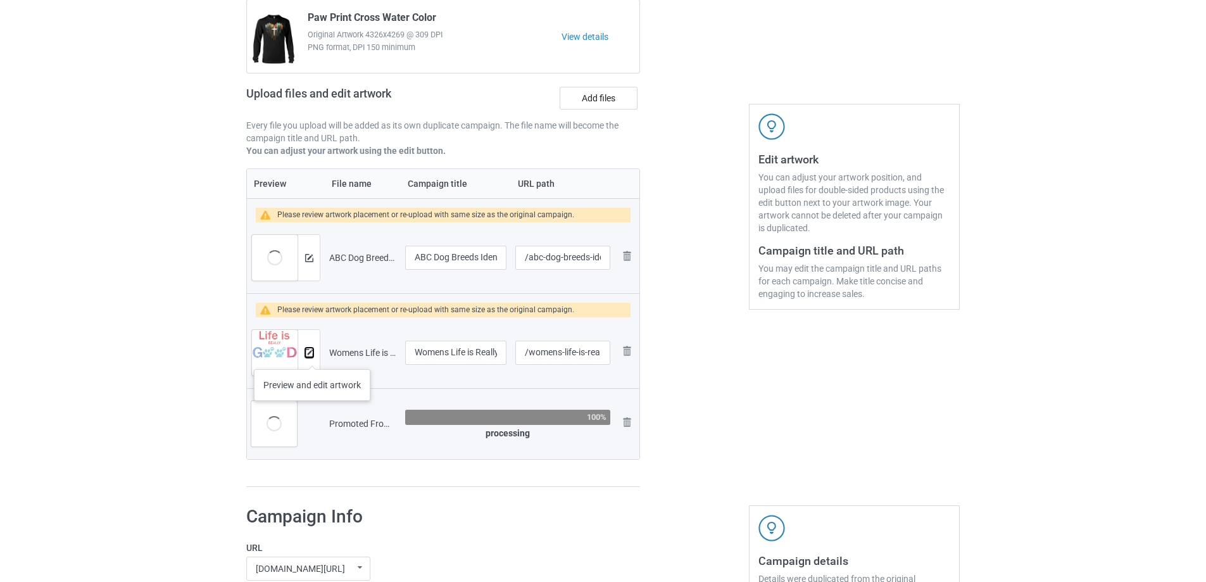
click at [311, 356] on img at bounding box center [309, 353] width 8 height 8
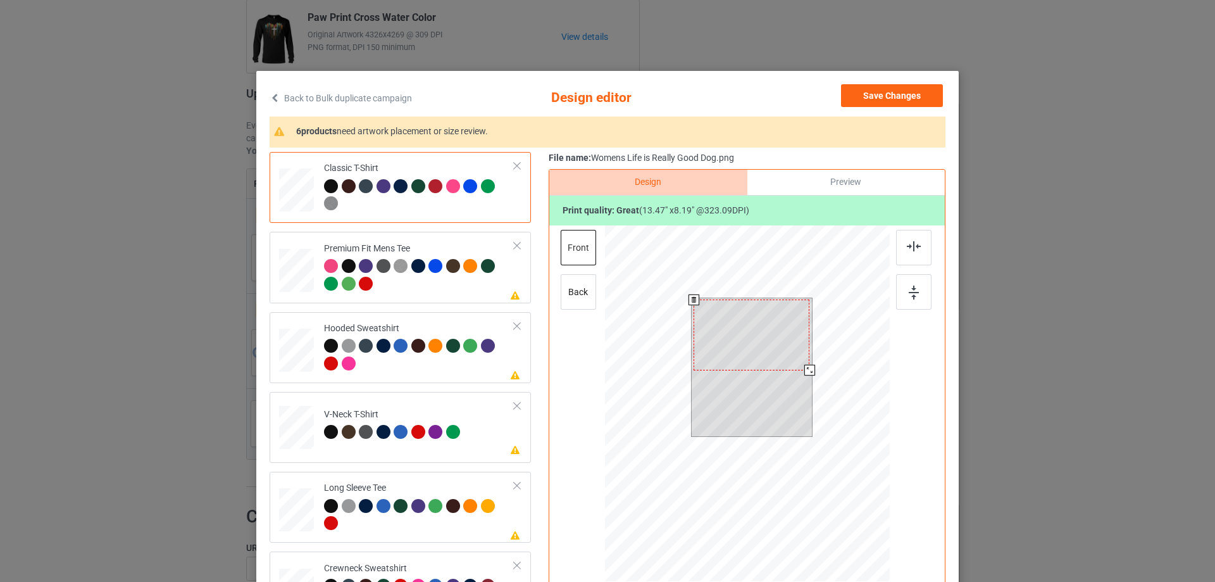
click at [805, 373] on div at bounding box center [810, 370] width 11 height 11
click at [779, 329] on div at bounding box center [752, 334] width 116 height 70
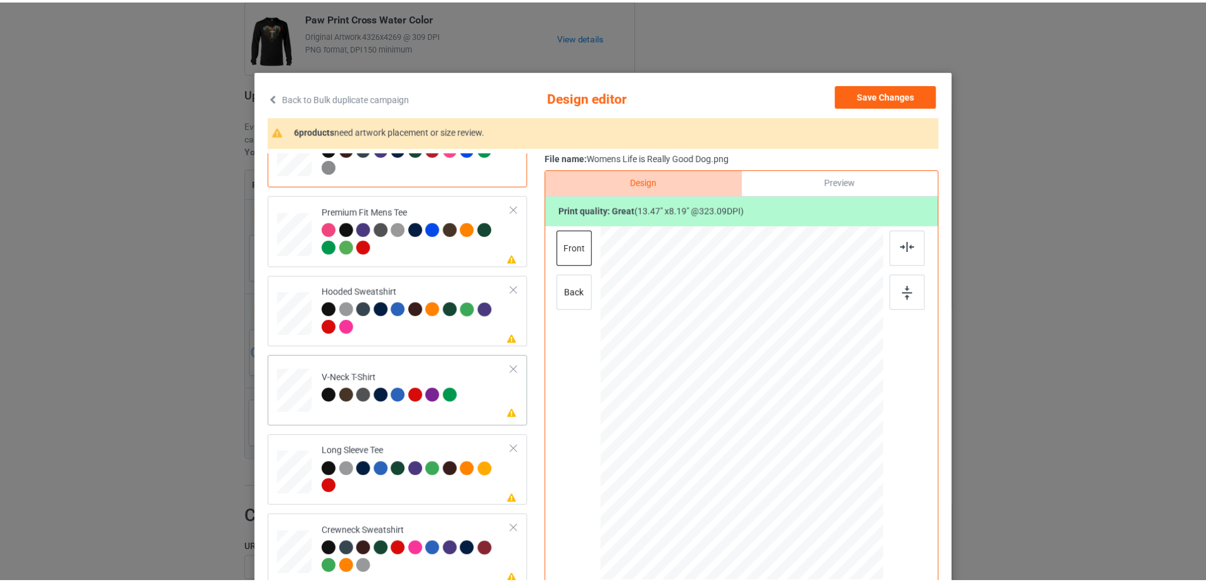
scroll to position [57, 0]
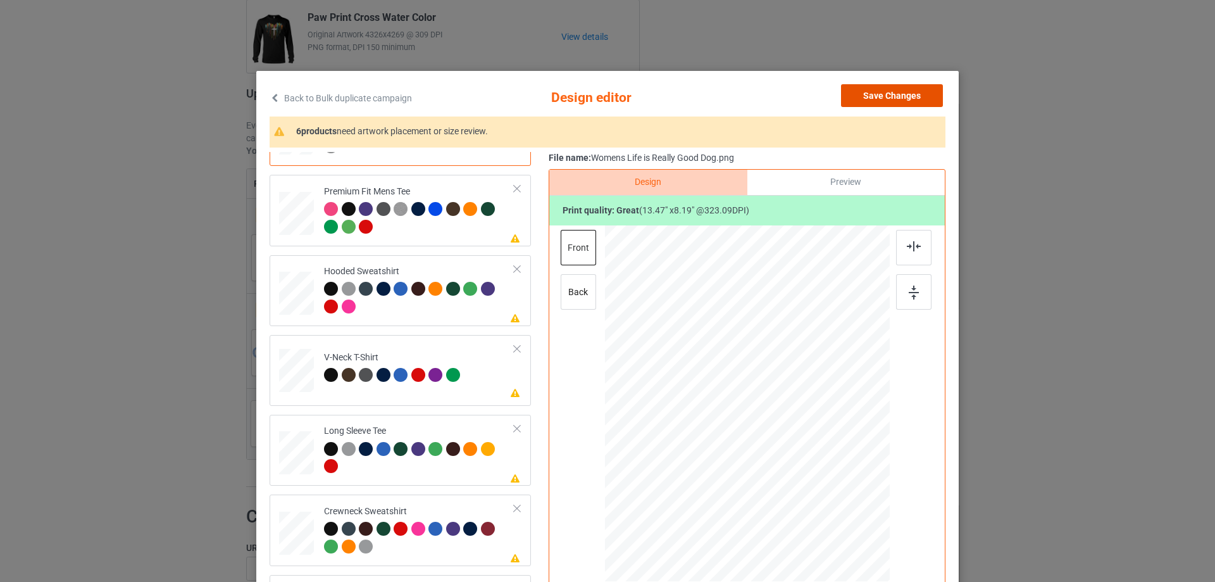
click at [871, 103] on button "Save Changes" at bounding box center [892, 95] width 102 height 23
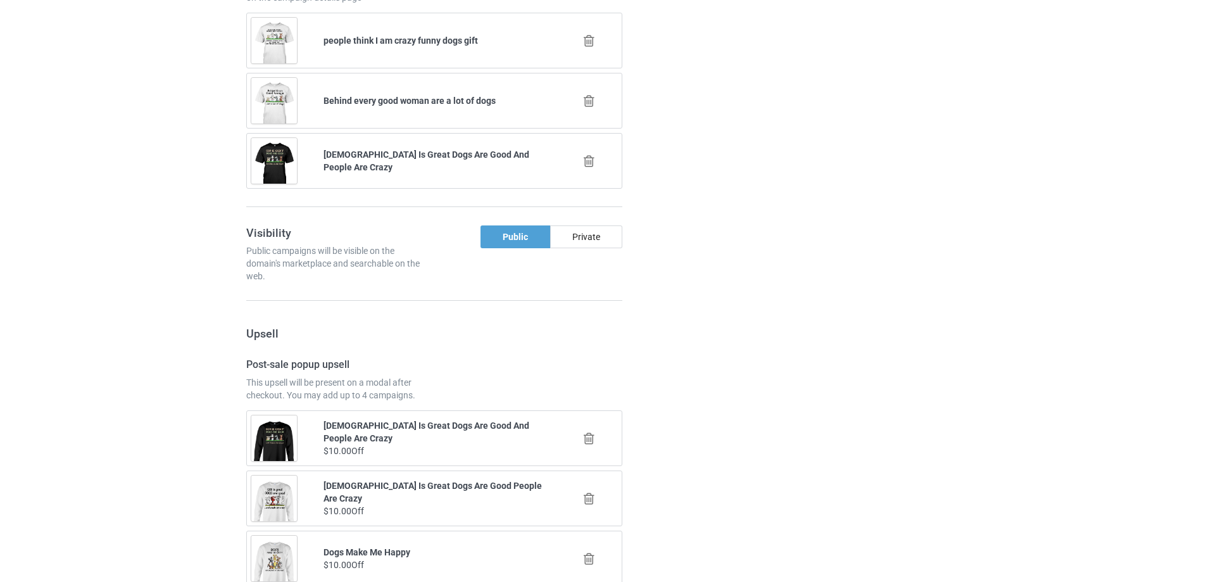
scroll to position [1290, 0]
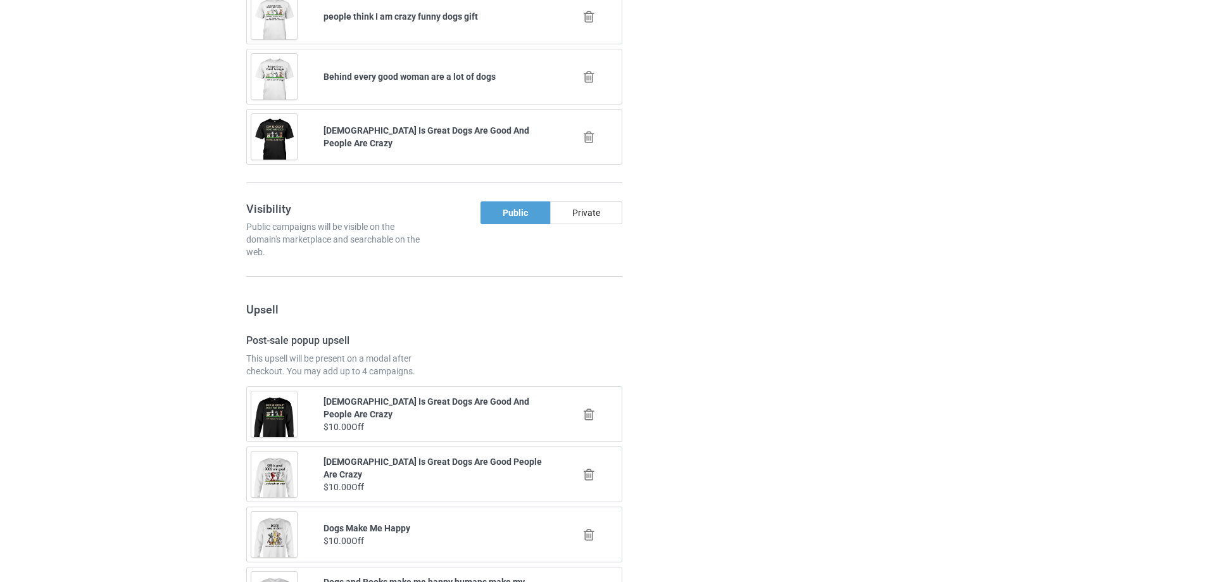
drag, startPoint x: 796, startPoint y: 463, endPoint x: 765, endPoint y: 446, distance: 35.4
click at [796, 463] on div "Campaign details Details were duplicated from the original campaign. Any change…" at bounding box center [854, 275] width 229 height 1837
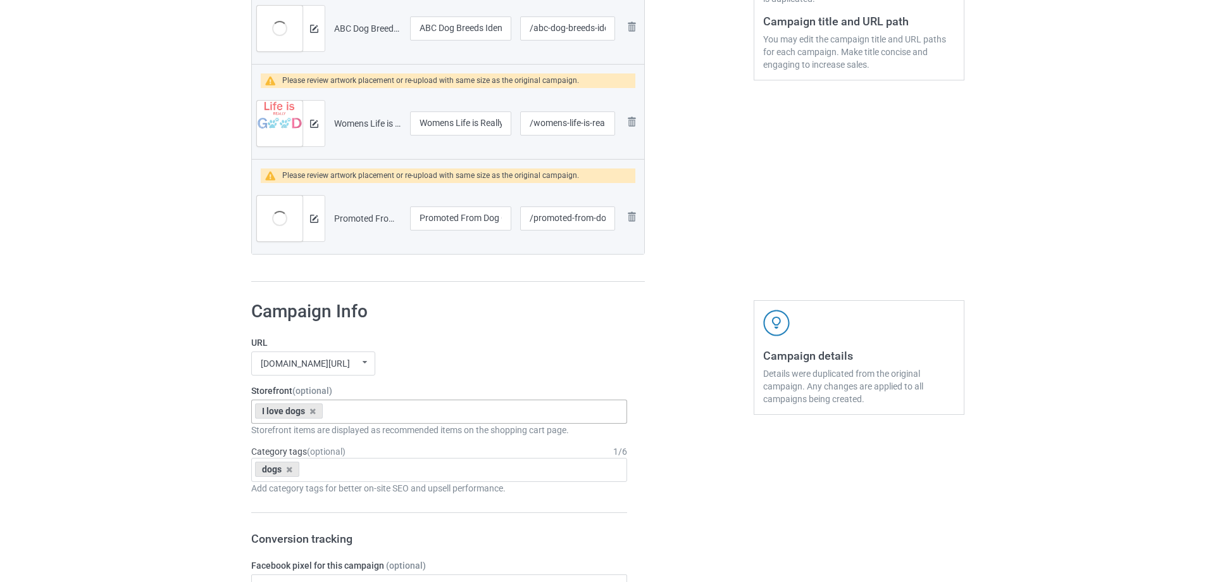
scroll to position [151, 0]
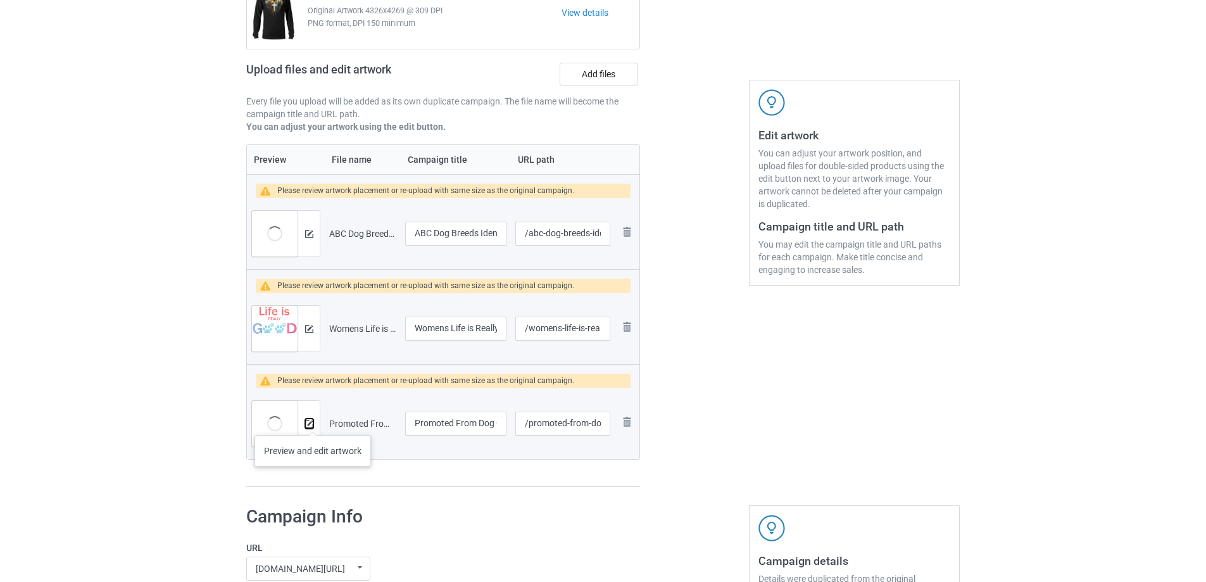
click at [310, 421] on img at bounding box center [309, 424] width 8 height 8
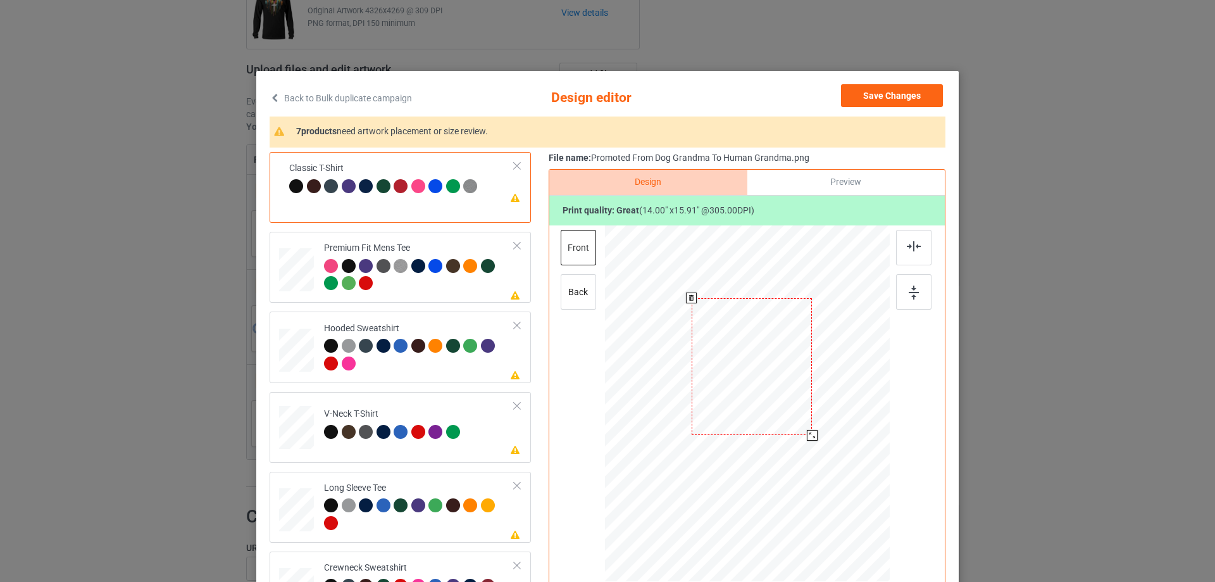
scroll to position [149, 0]
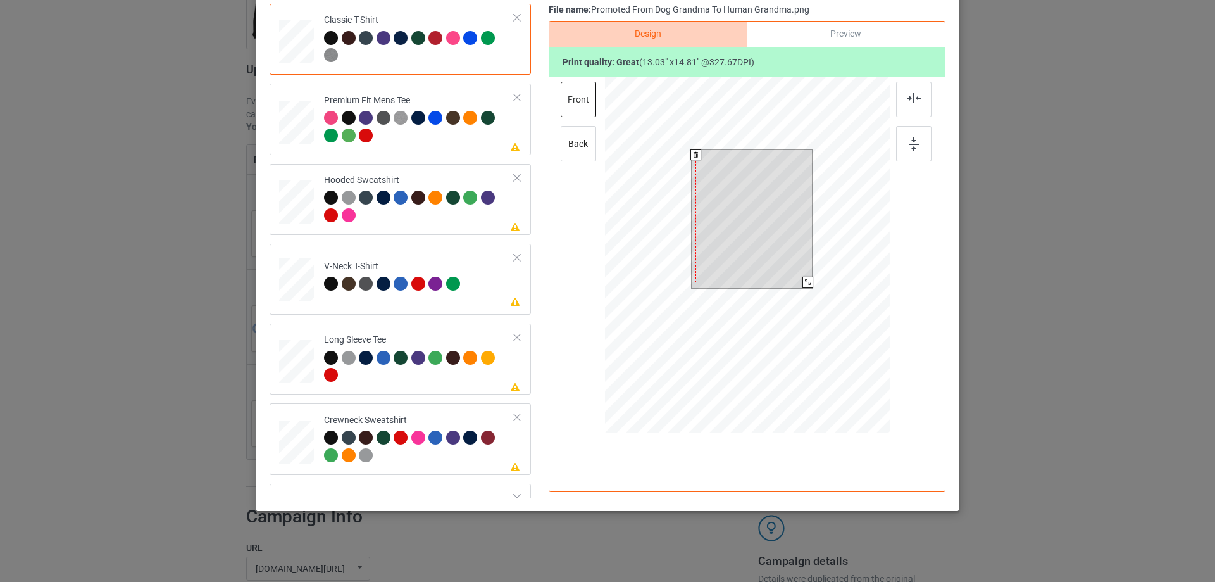
drag, startPoint x: 808, startPoint y: 286, endPoint x: 799, endPoint y: 284, distance: 9.1
click at [803, 284] on div at bounding box center [808, 282] width 11 height 11
click at [789, 214] on div at bounding box center [752, 217] width 112 height 127
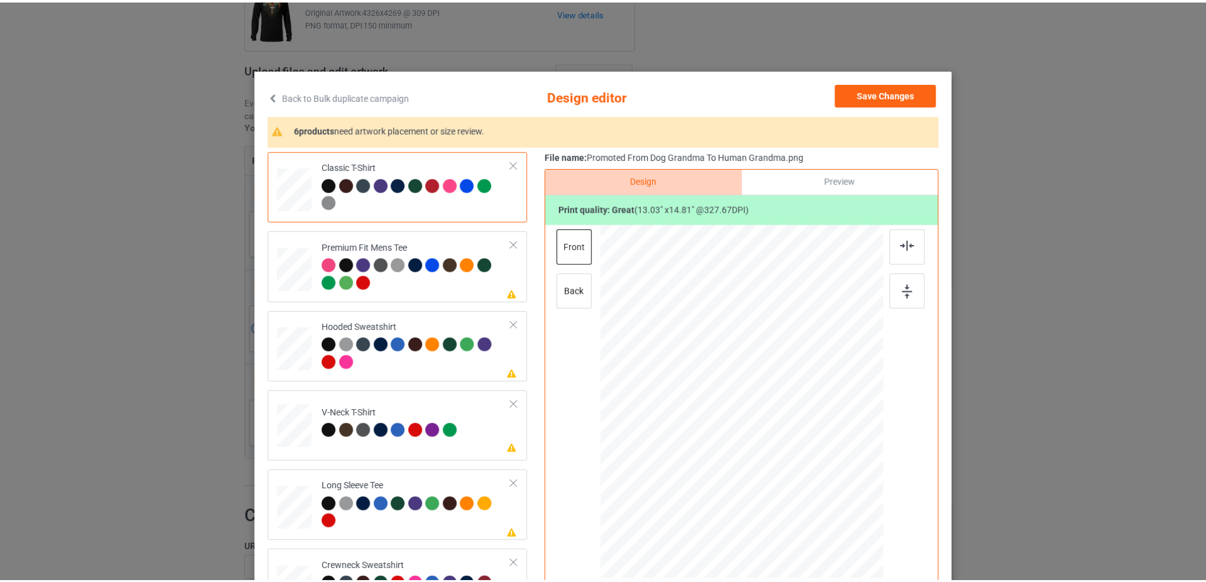
scroll to position [0, 0]
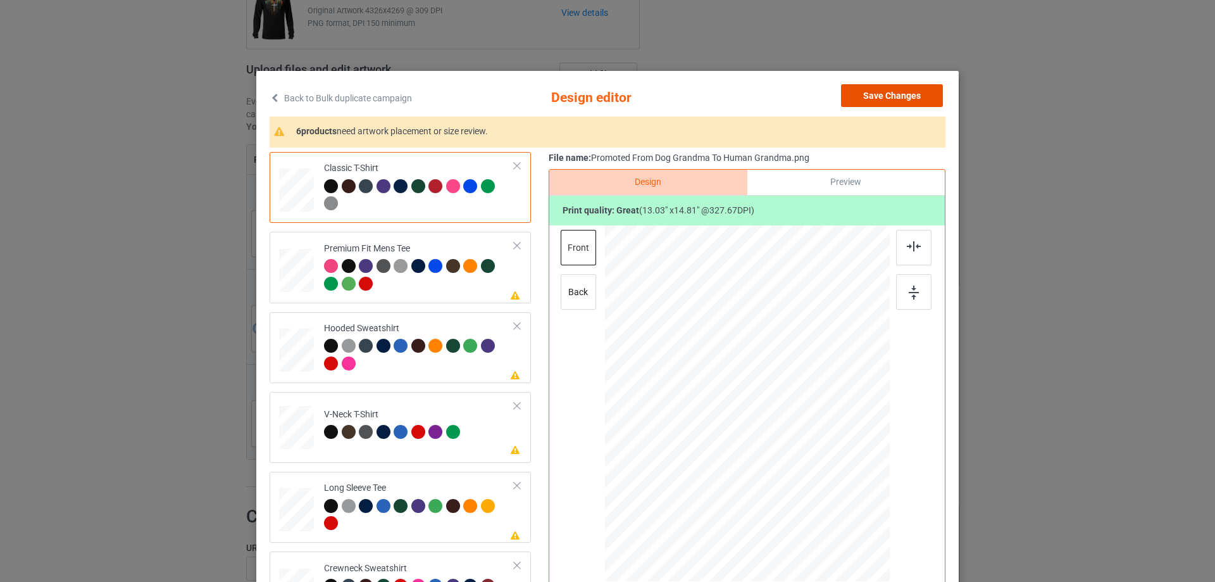
click at [872, 88] on button "Save Changes" at bounding box center [892, 95] width 102 height 23
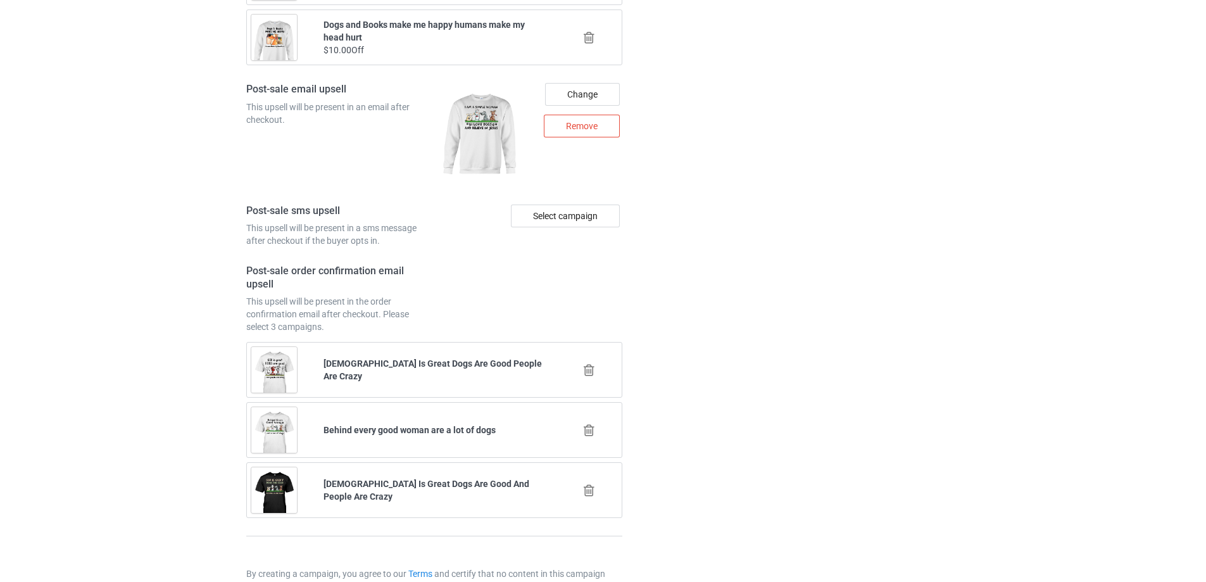
scroll to position [1921, 0]
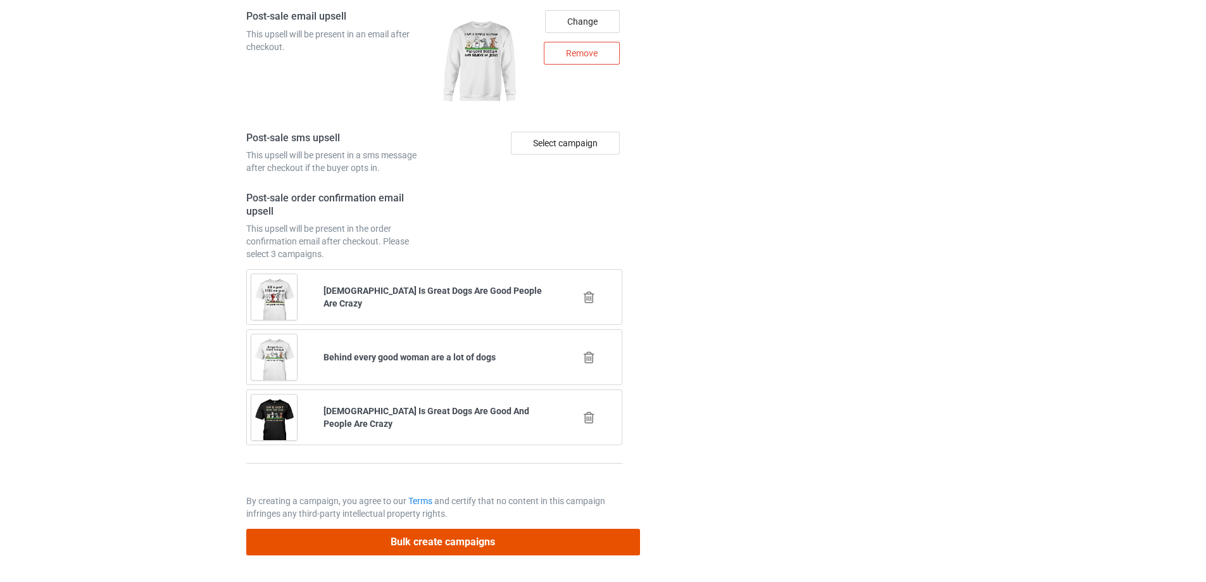
click at [406, 554] on button "Bulk create campaigns" at bounding box center [443, 542] width 394 height 26
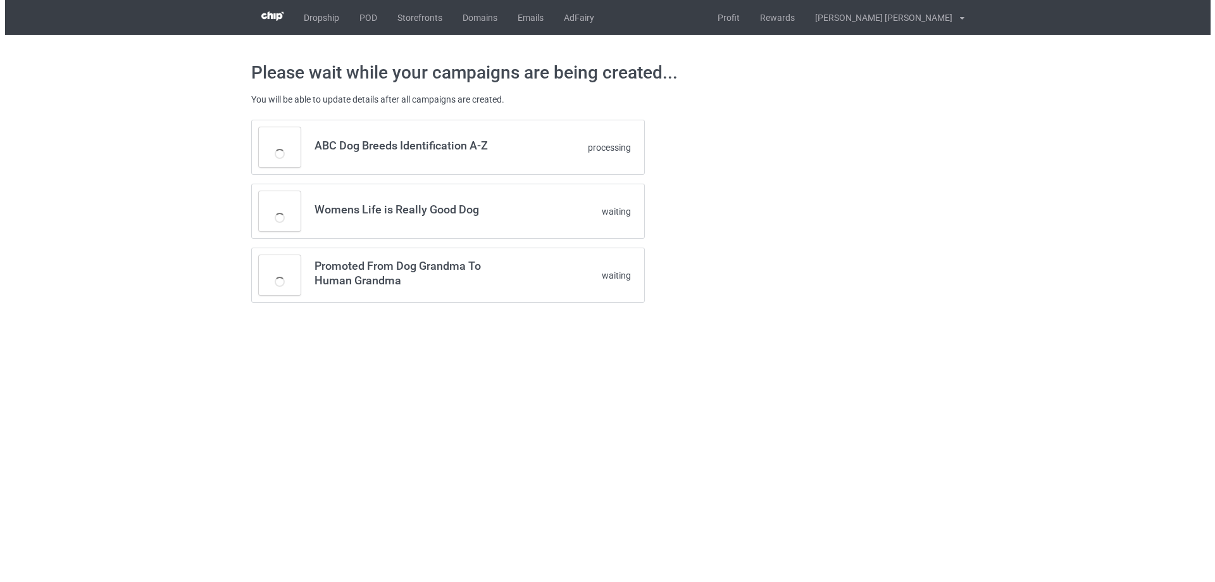
scroll to position [0, 0]
